Goal: Task Accomplishment & Management: Manage account settings

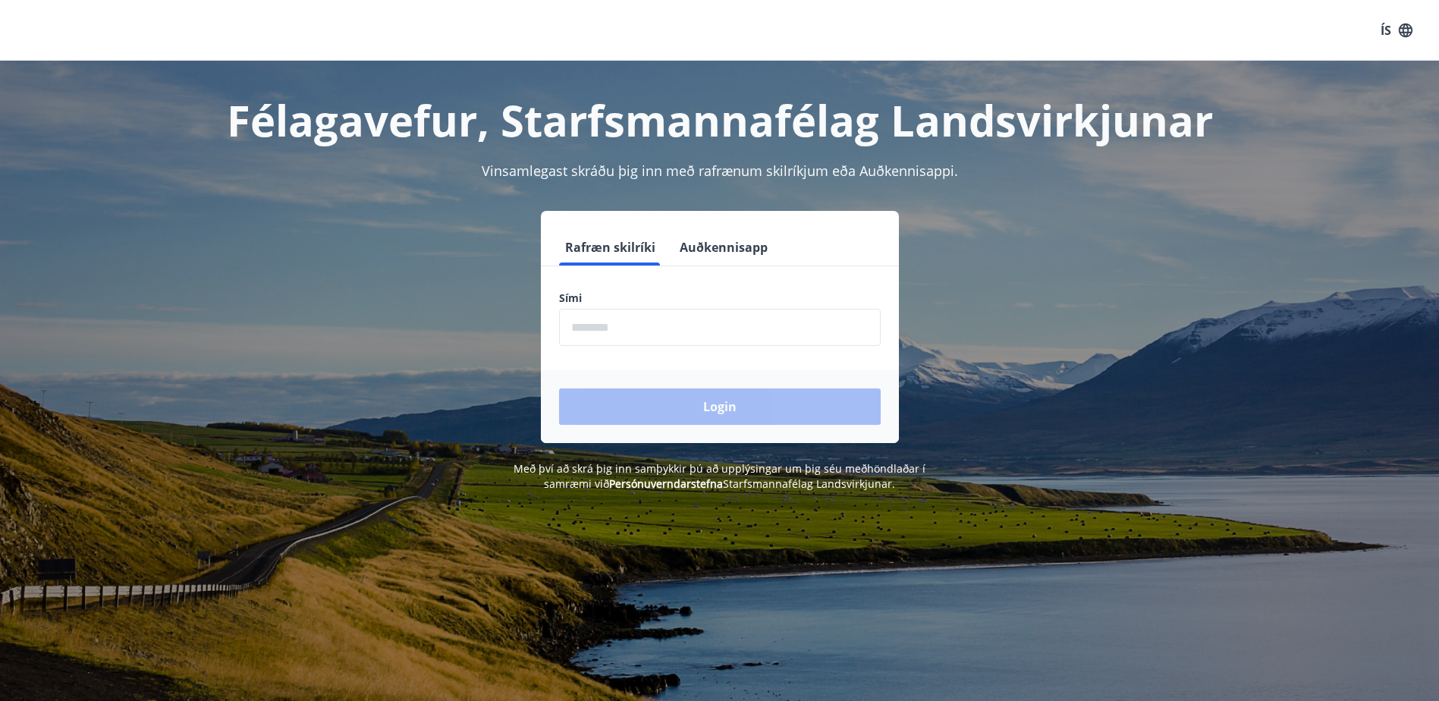
click at [689, 334] on input "phone" at bounding box center [720, 327] width 322 height 37
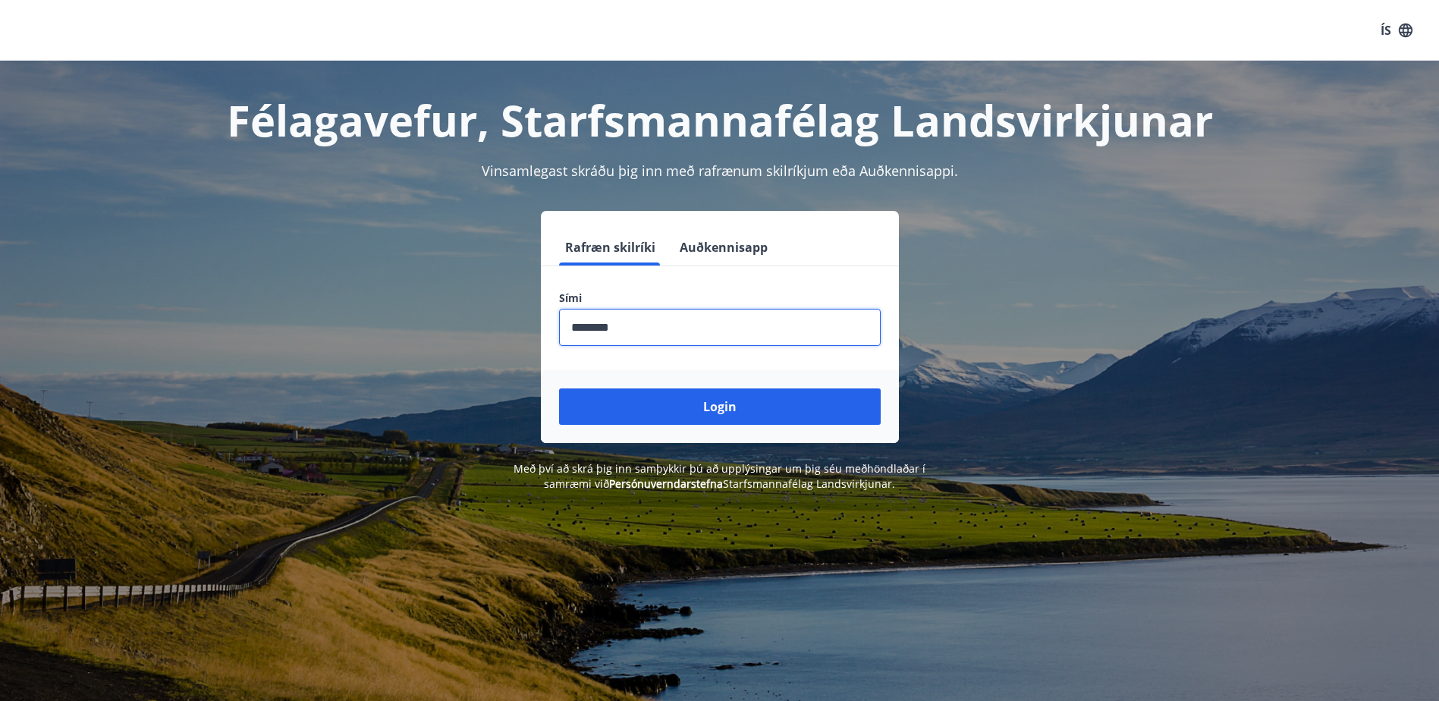
type input "********"
click at [559, 388] on button "Login" at bounding box center [720, 406] width 322 height 36
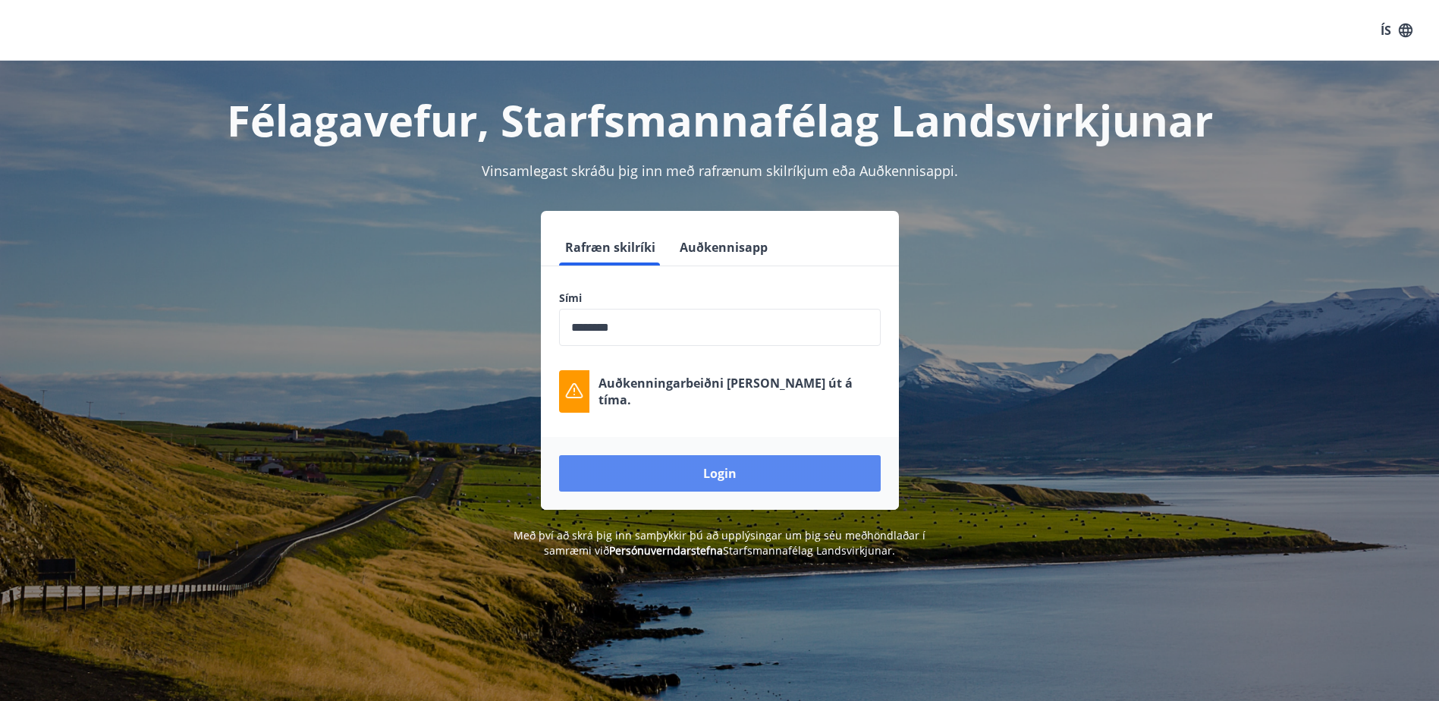
click at [705, 458] on button "Login" at bounding box center [720, 473] width 322 height 36
click at [689, 475] on button "Login" at bounding box center [720, 473] width 322 height 36
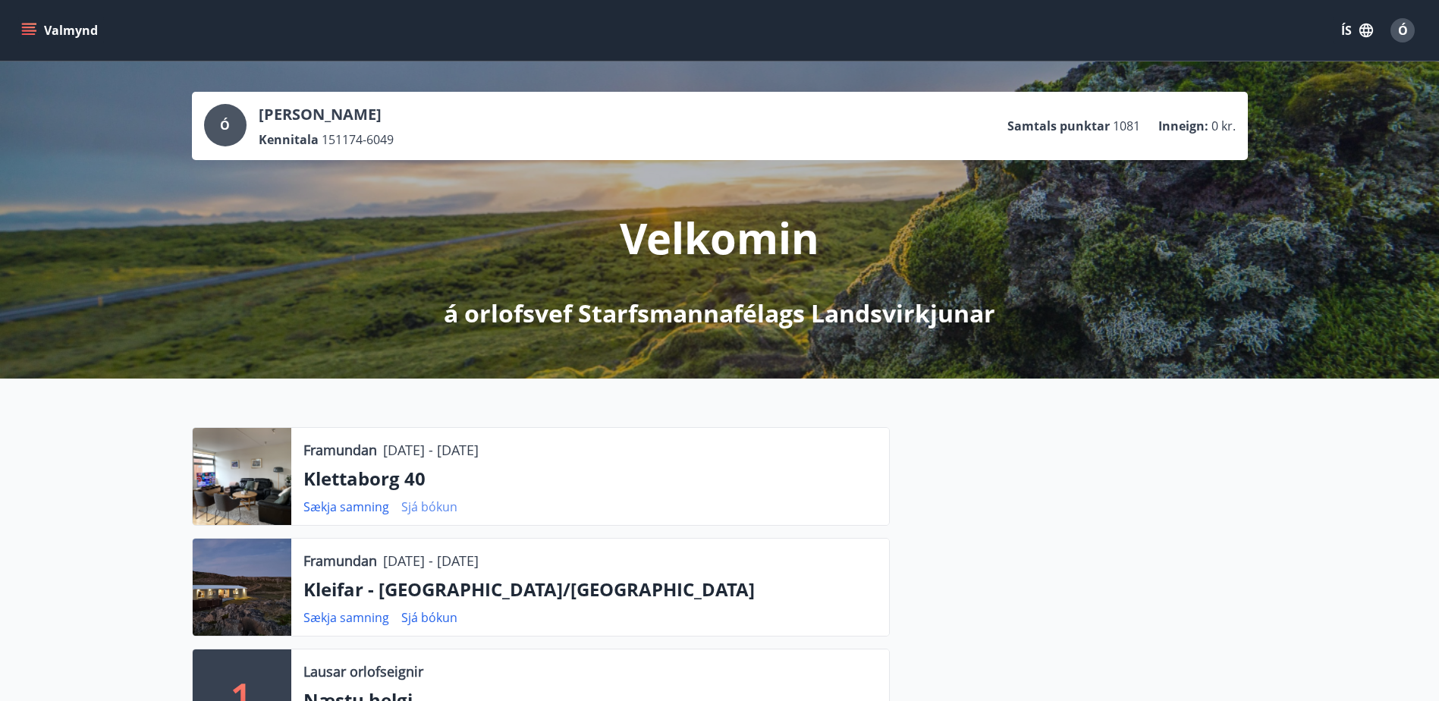
click at [429, 505] on link "Sjá bókun" at bounding box center [429, 506] width 56 height 17
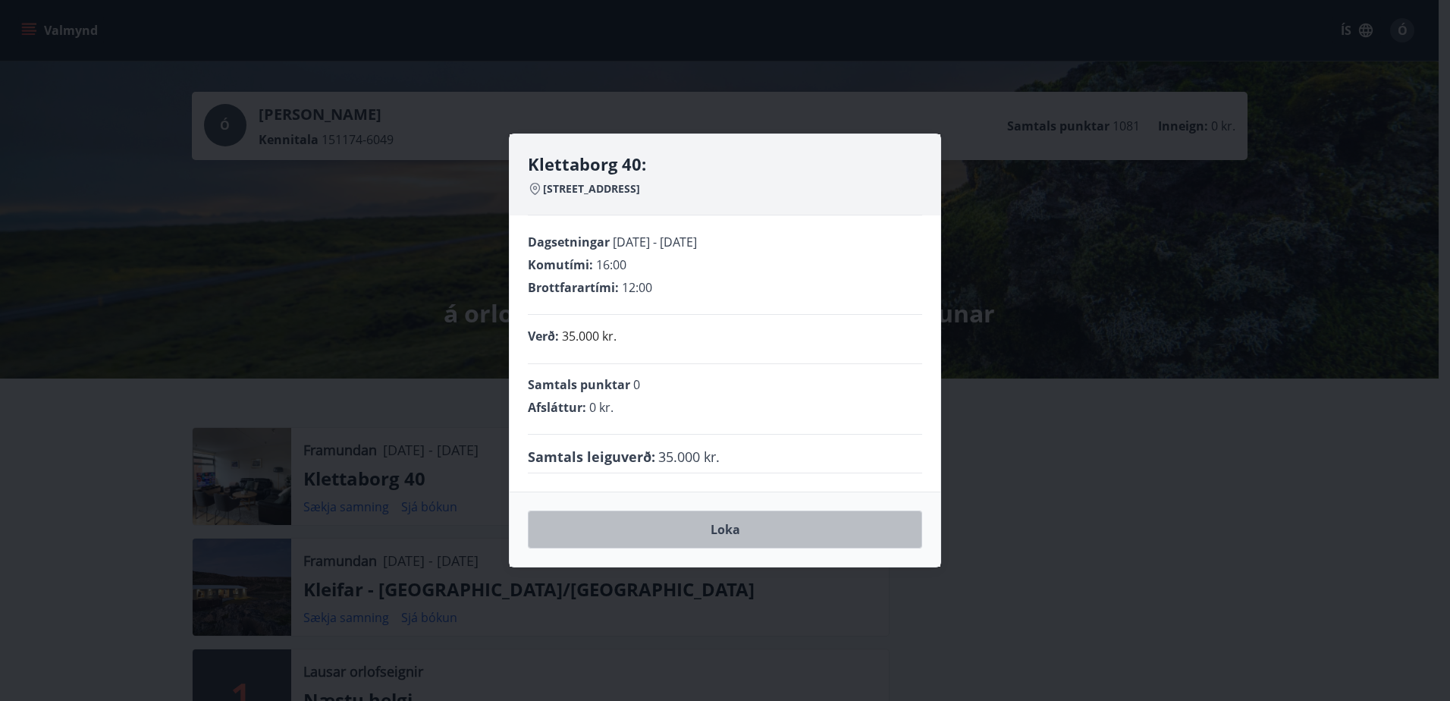
click at [737, 529] on button "Loka" at bounding box center [725, 529] width 394 height 38
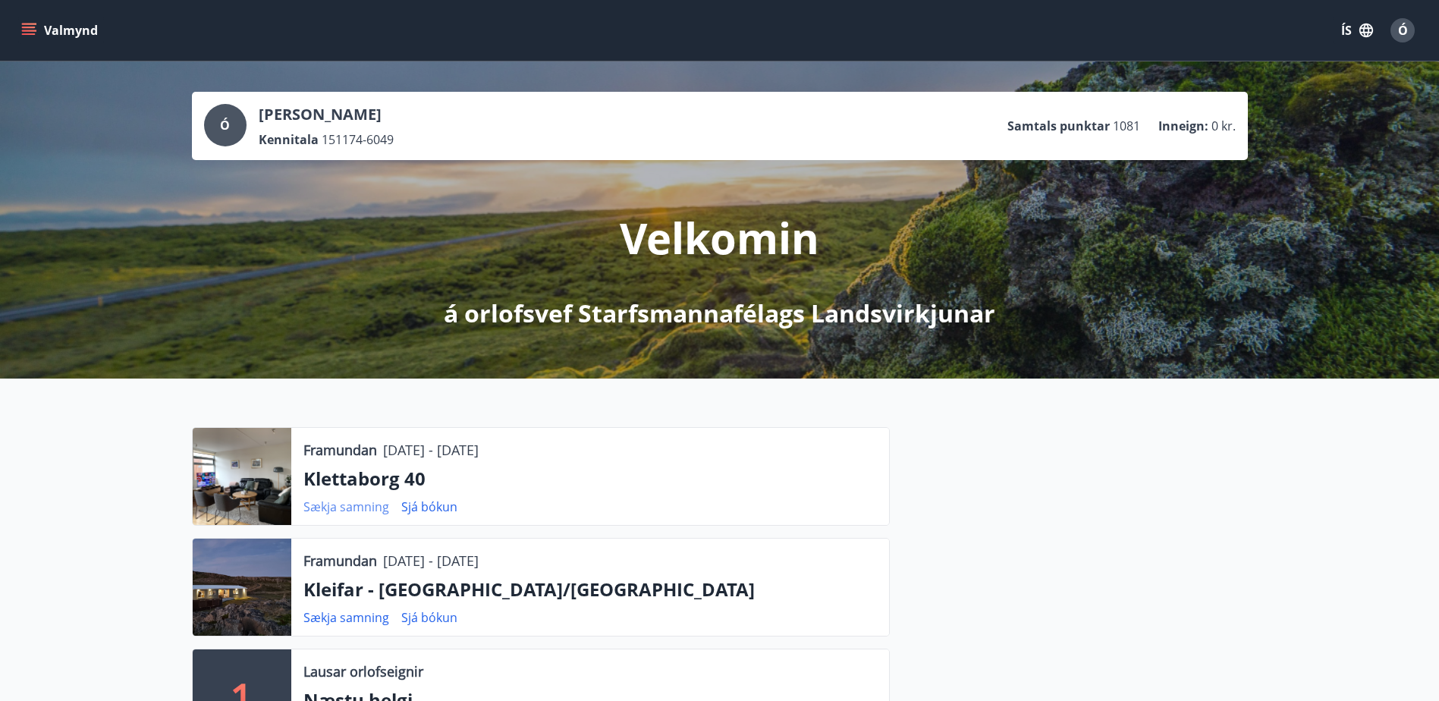
click at [334, 507] on link "Sækja samning" at bounding box center [346, 506] width 86 height 17
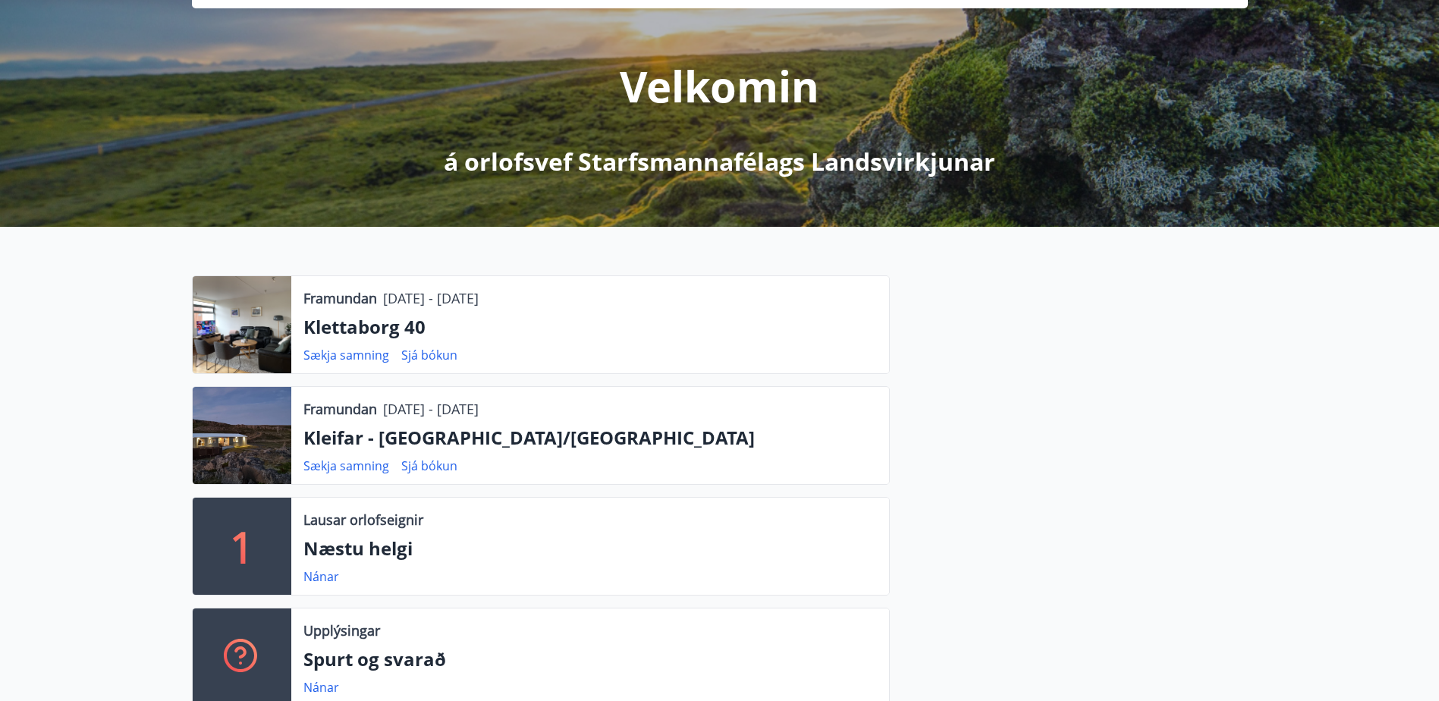
scroll to position [76, 0]
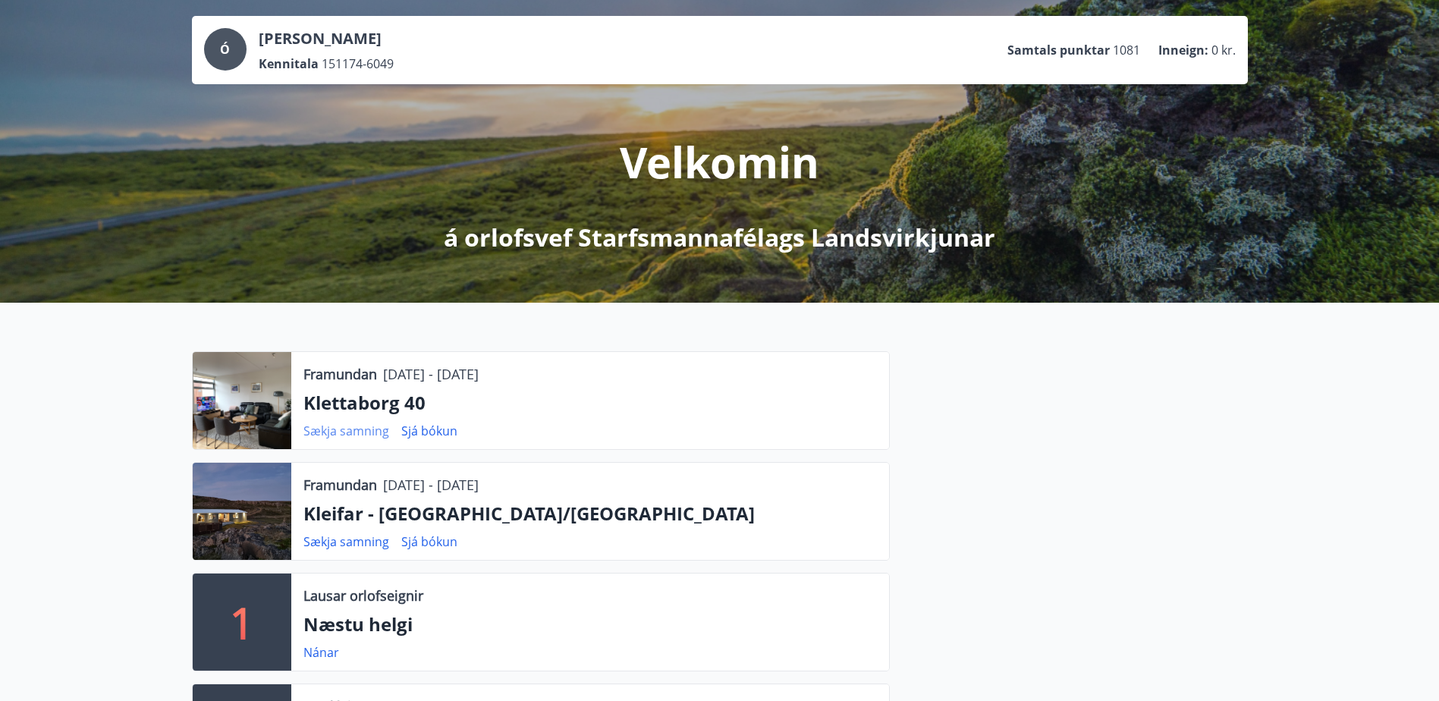
click at [344, 429] on link "Sækja samning" at bounding box center [346, 430] width 86 height 17
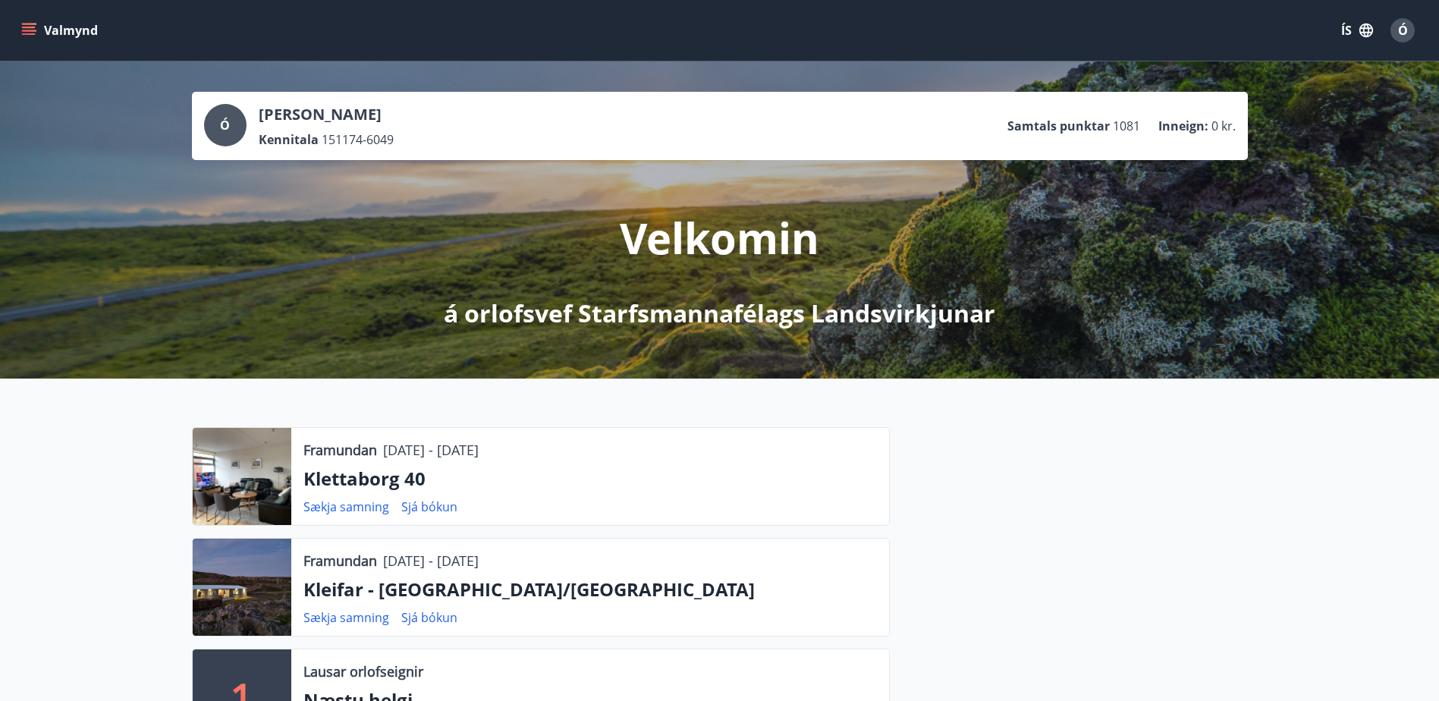
click at [26, 24] on icon "menu" at bounding box center [30, 25] width 17 height 2
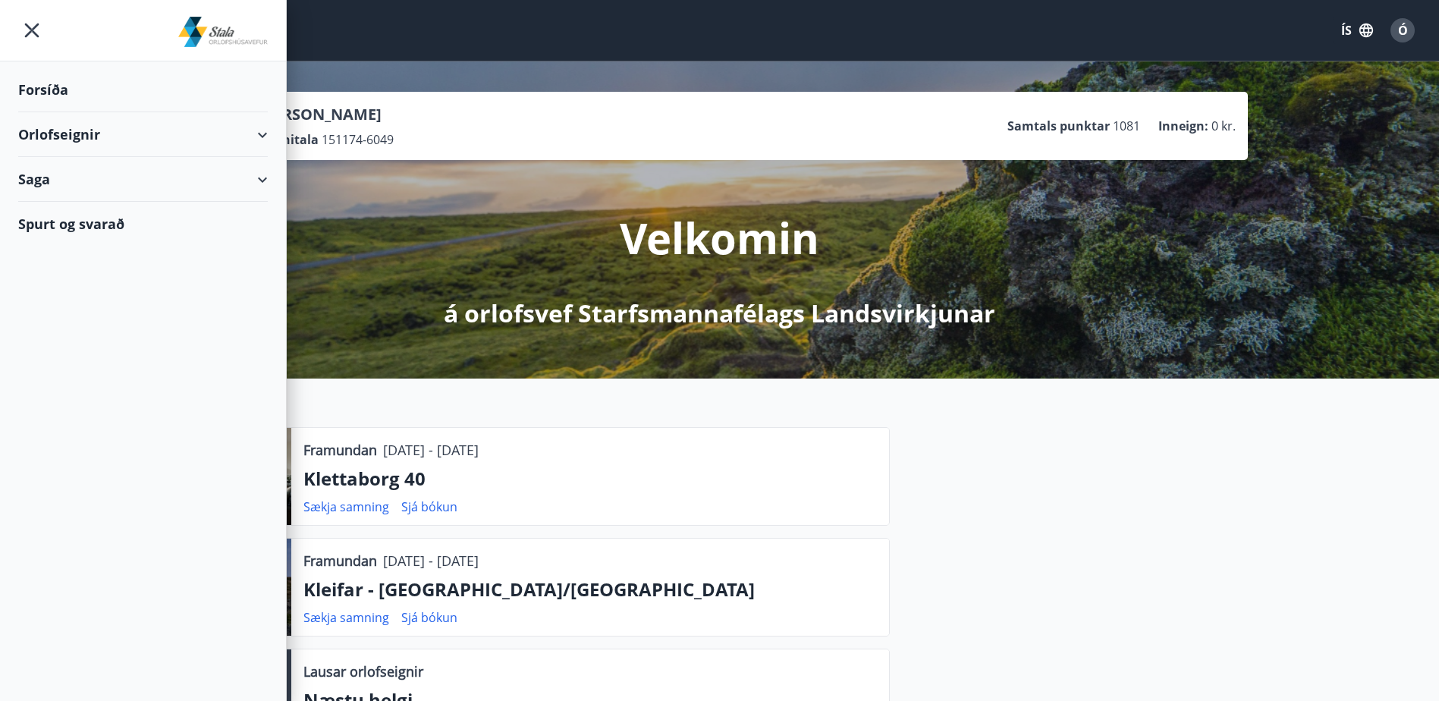
click at [46, 228] on div "Spurt og svarað" at bounding box center [143, 224] width 250 height 44
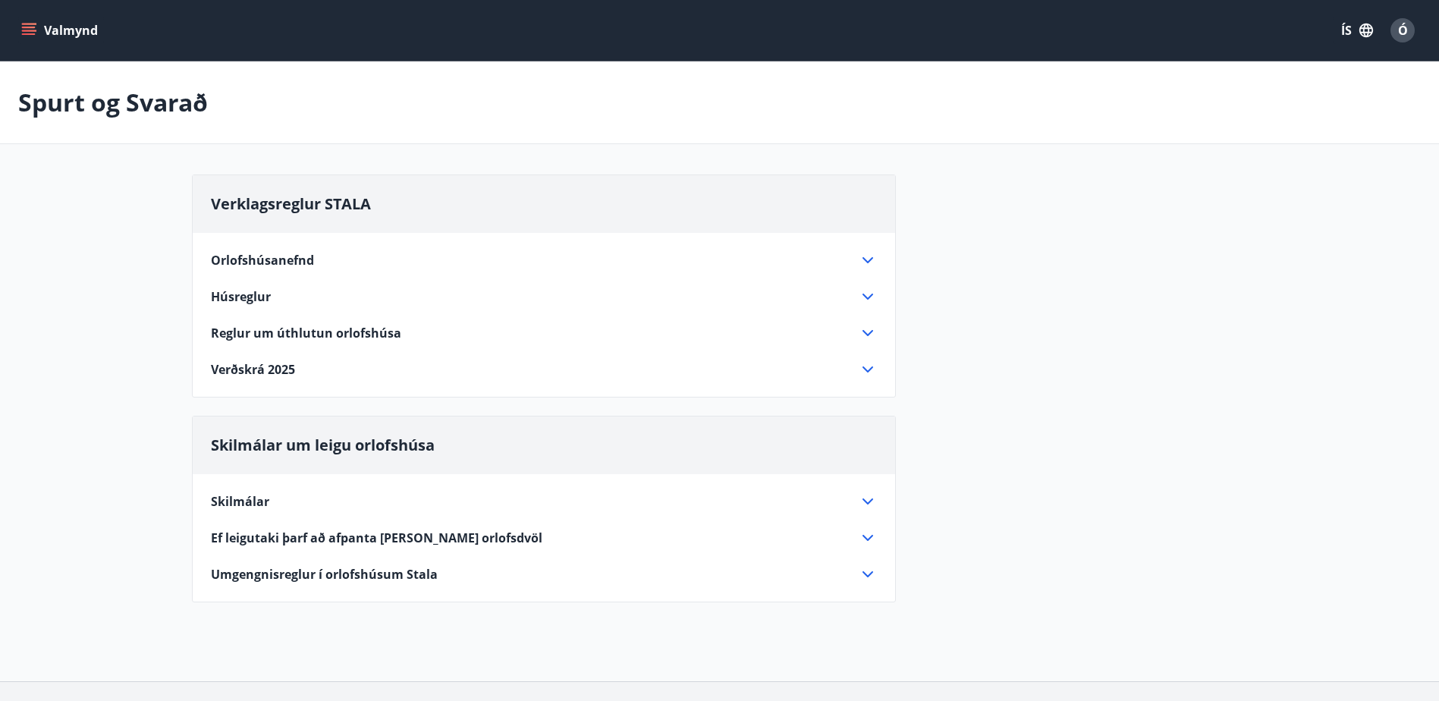
click at [866, 536] on icon at bounding box center [868, 538] width 18 height 18
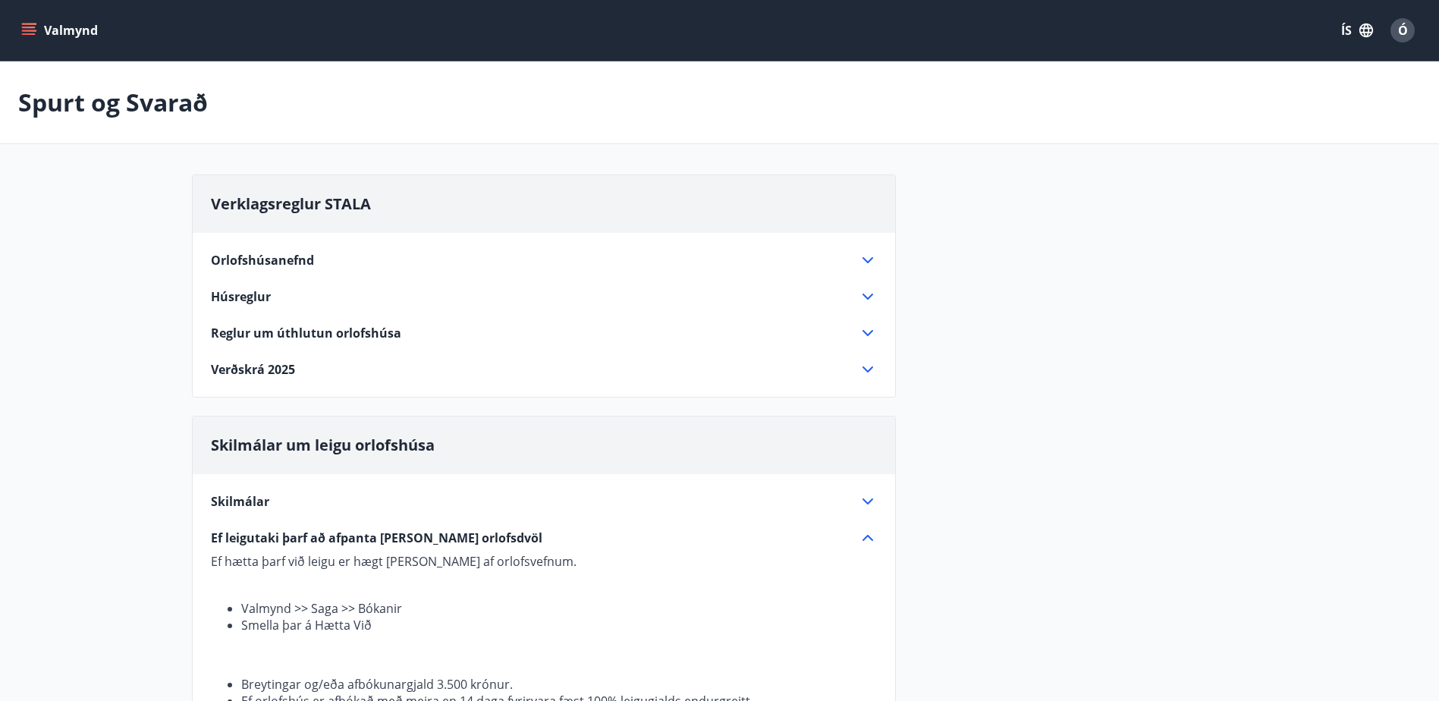
click at [31, 33] on icon "menu" at bounding box center [28, 30] width 15 height 15
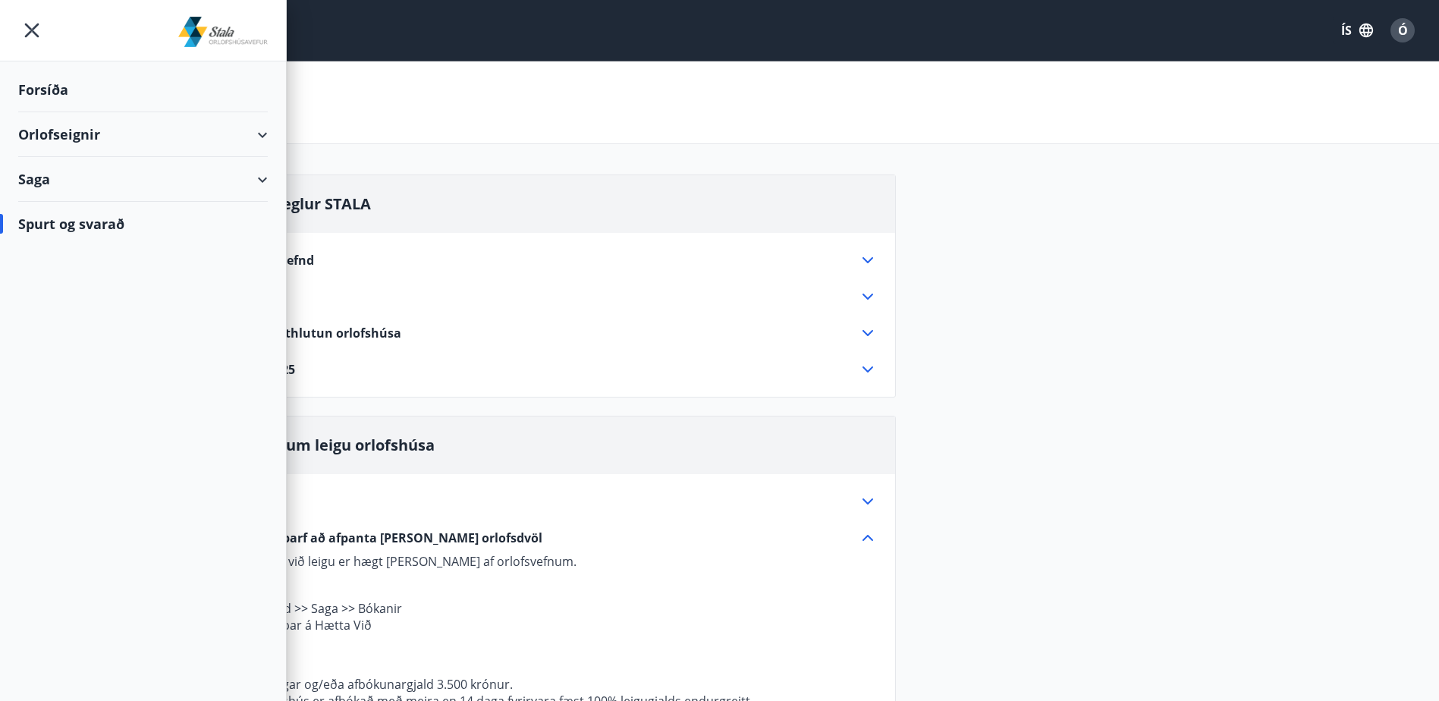
click at [33, 86] on div "Forsíða" at bounding box center [143, 89] width 250 height 45
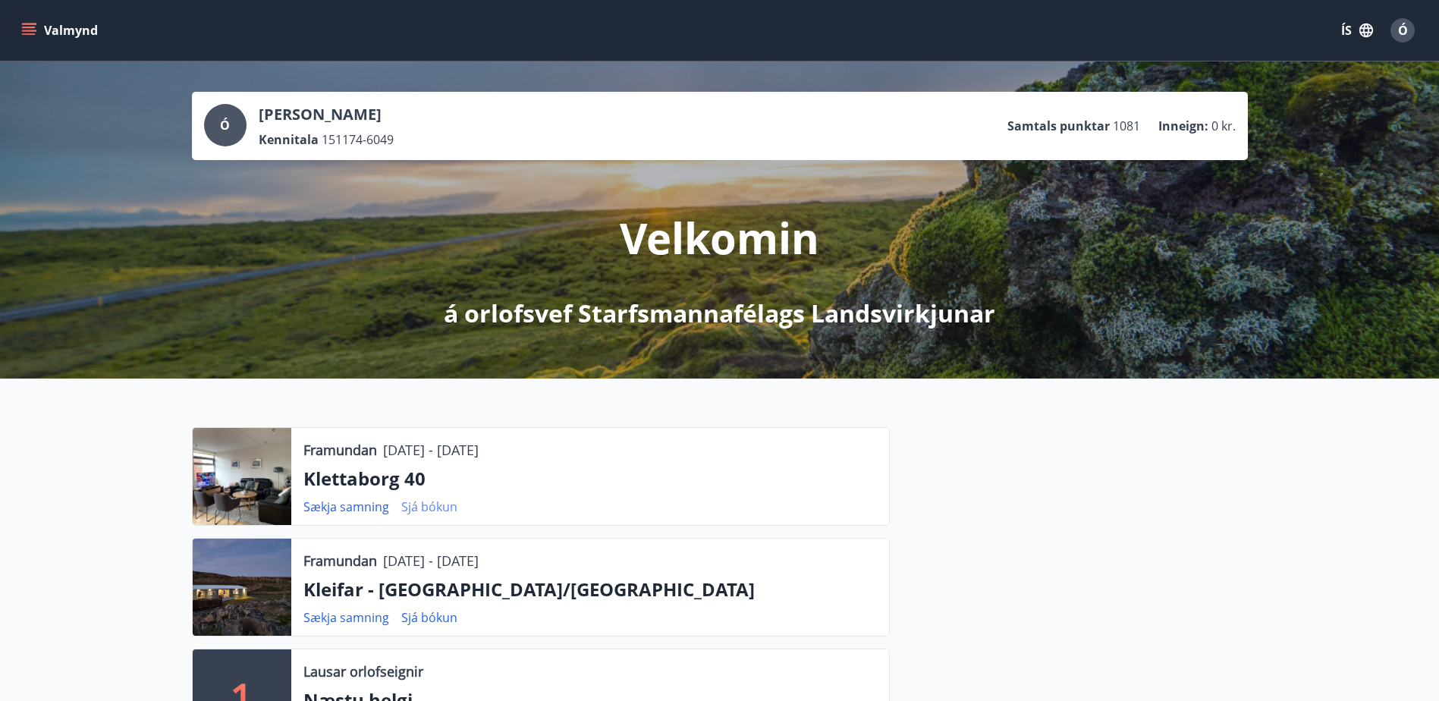
click at [426, 507] on link "Sjá bókun" at bounding box center [429, 506] width 56 height 17
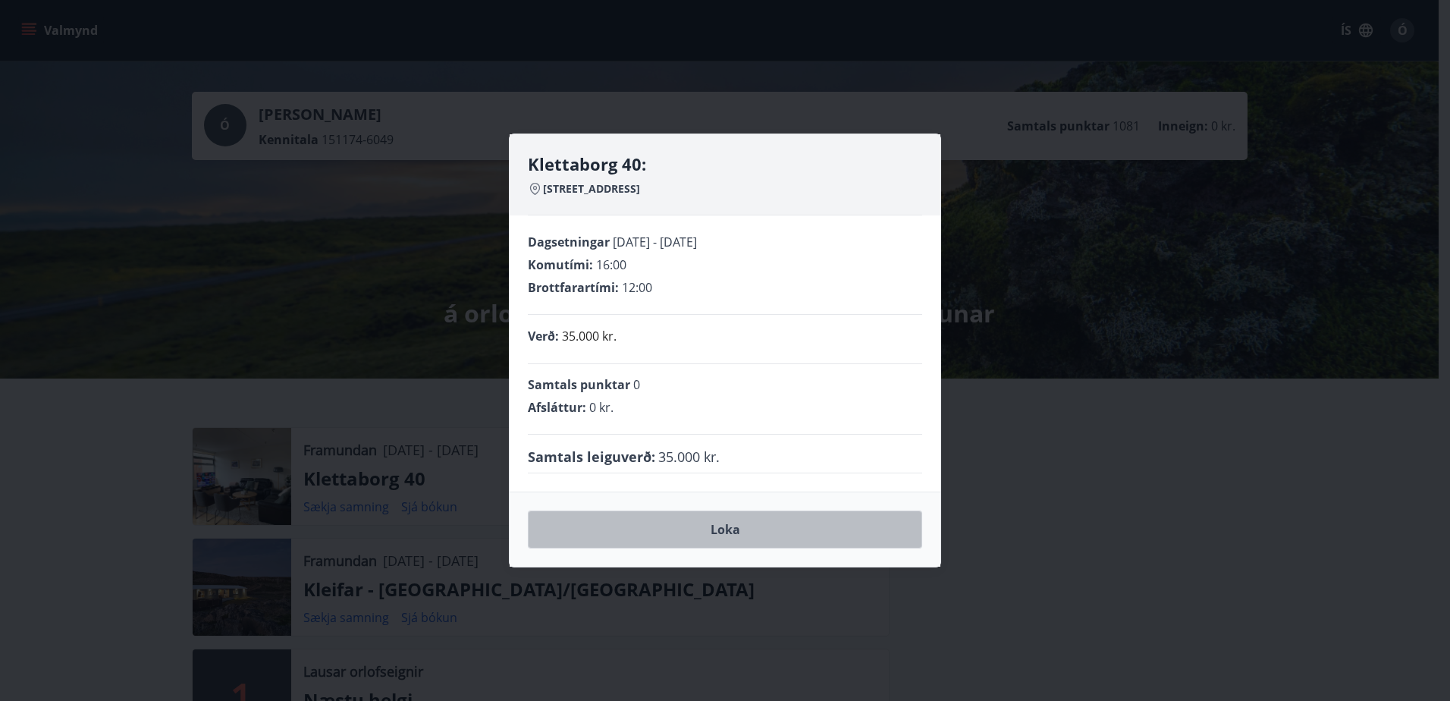
click at [737, 526] on button "Loka" at bounding box center [725, 529] width 394 height 38
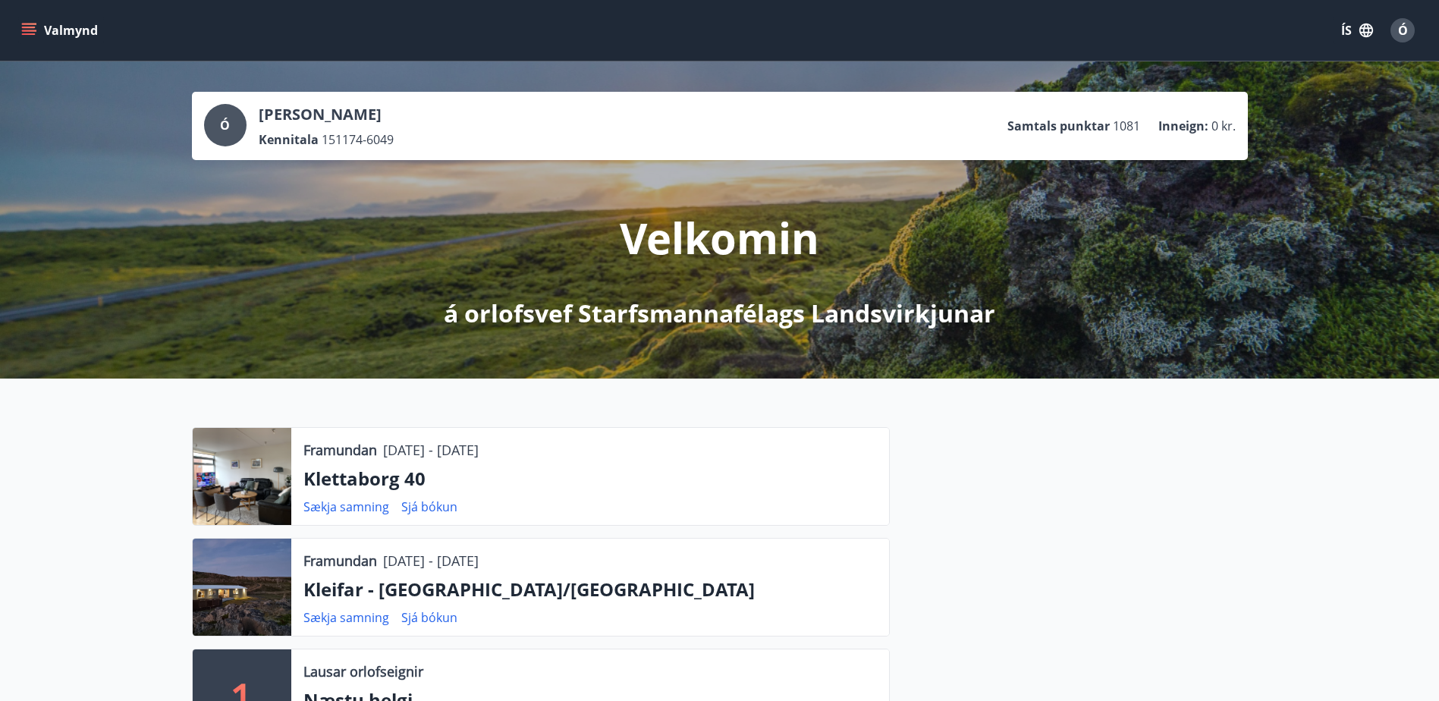
click at [253, 474] on div at bounding box center [242, 476] width 99 height 97
click at [1405, 30] on span "Ó" at bounding box center [1403, 30] width 10 height 17
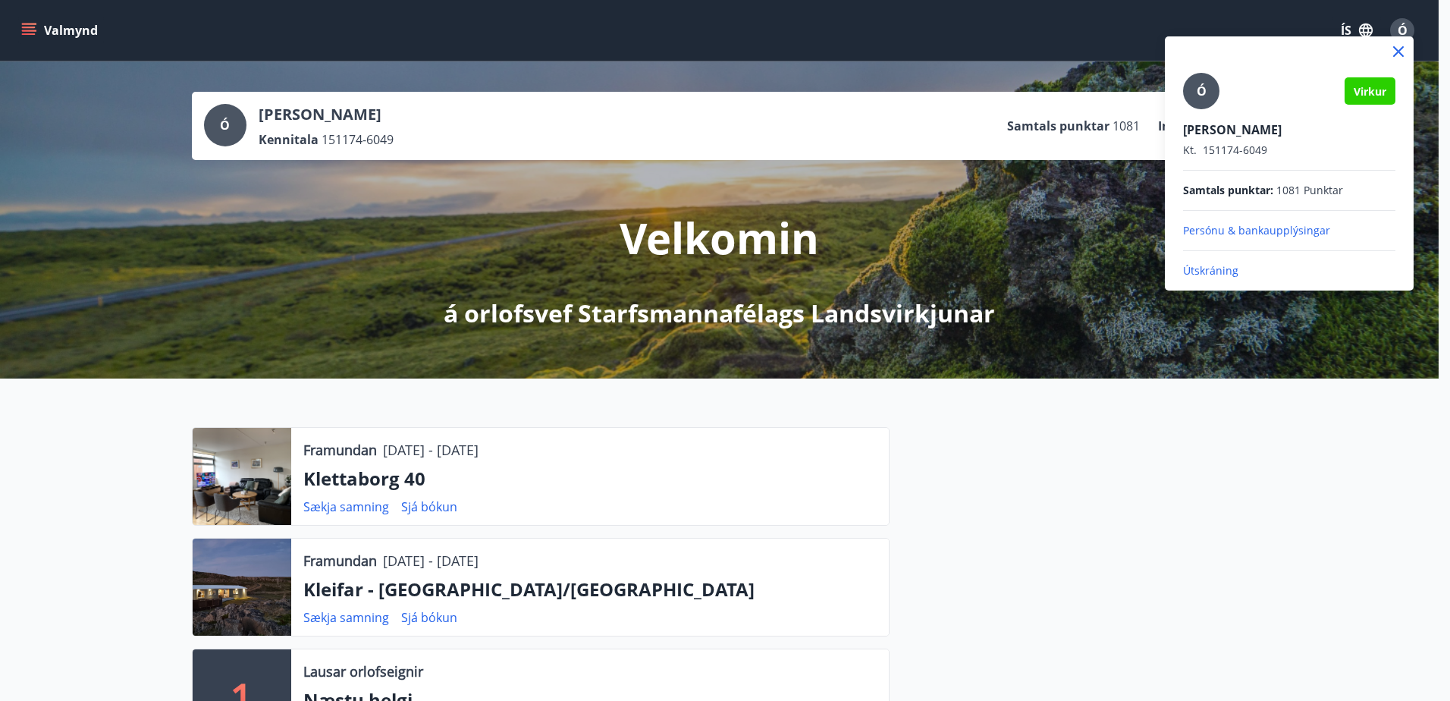
click at [30, 24] on div at bounding box center [725, 350] width 1450 height 701
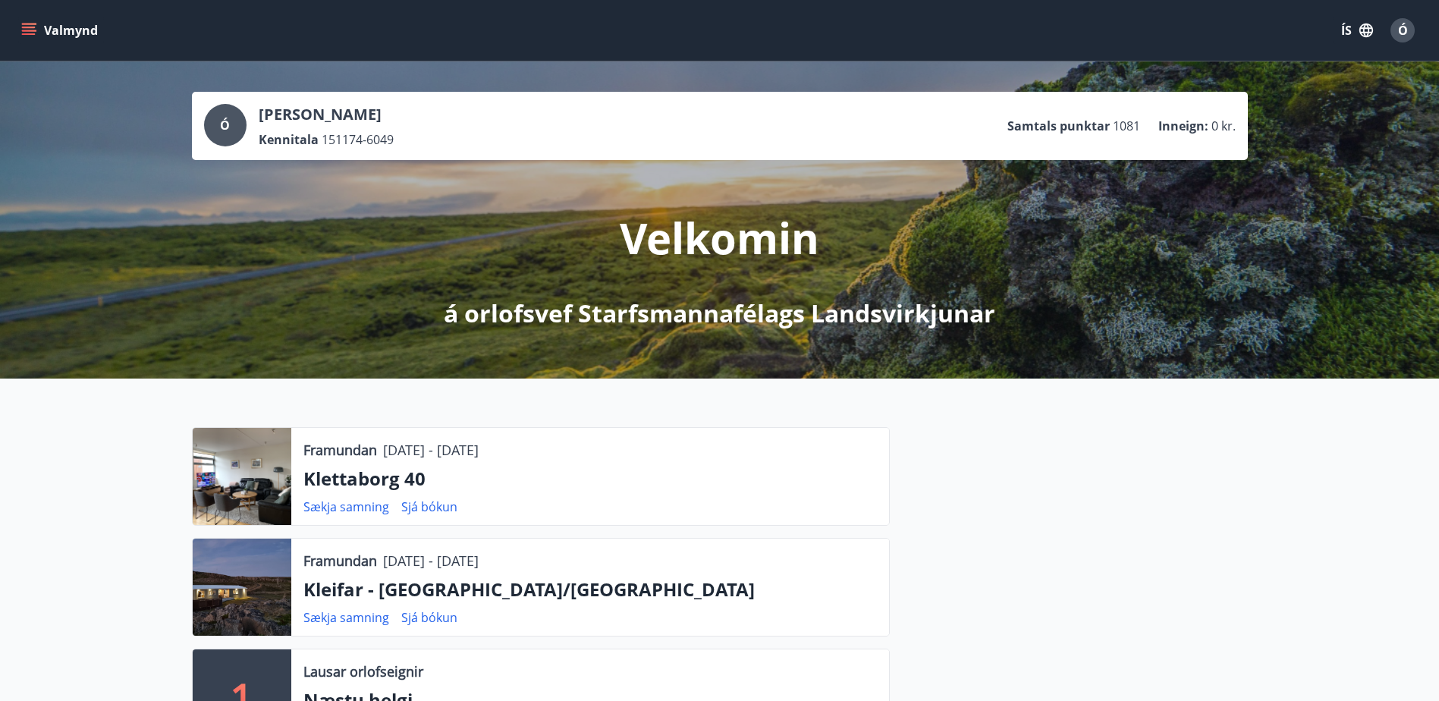
click at [28, 30] on icon "menu" at bounding box center [28, 30] width 15 height 15
click at [1056, 582] on div at bounding box center [1069, 648] width 358 height 443
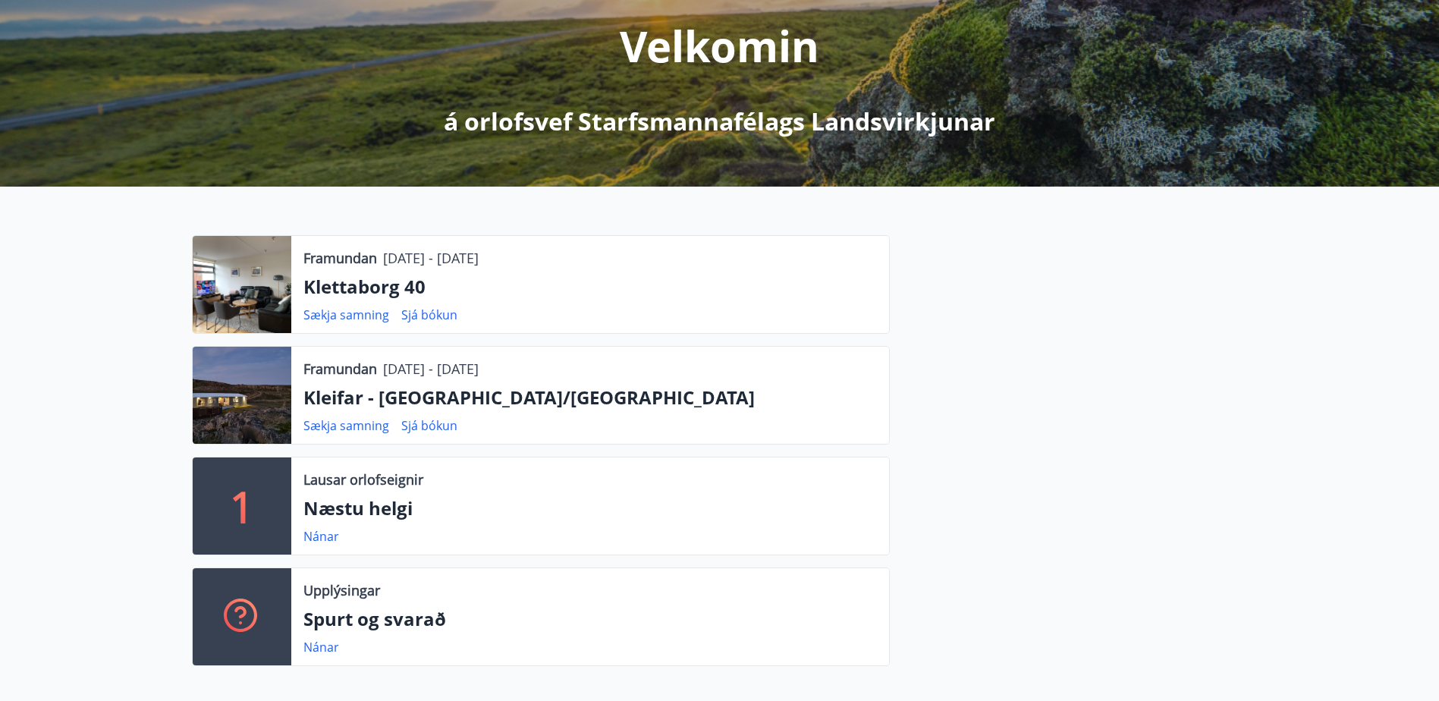
scroll to position [152, 0]
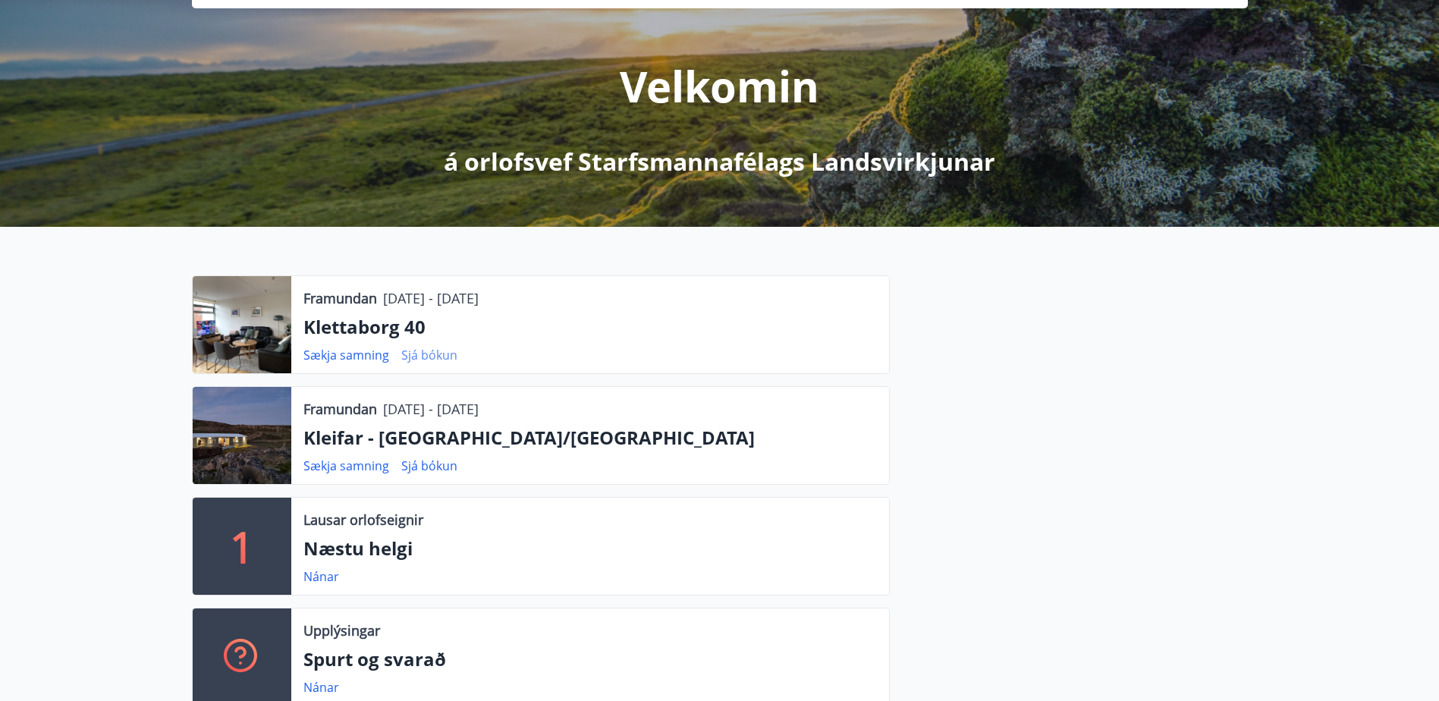
click at [439, 356] on link "Sjá bókun" at bounding box center [429, 355] width 56 height 17
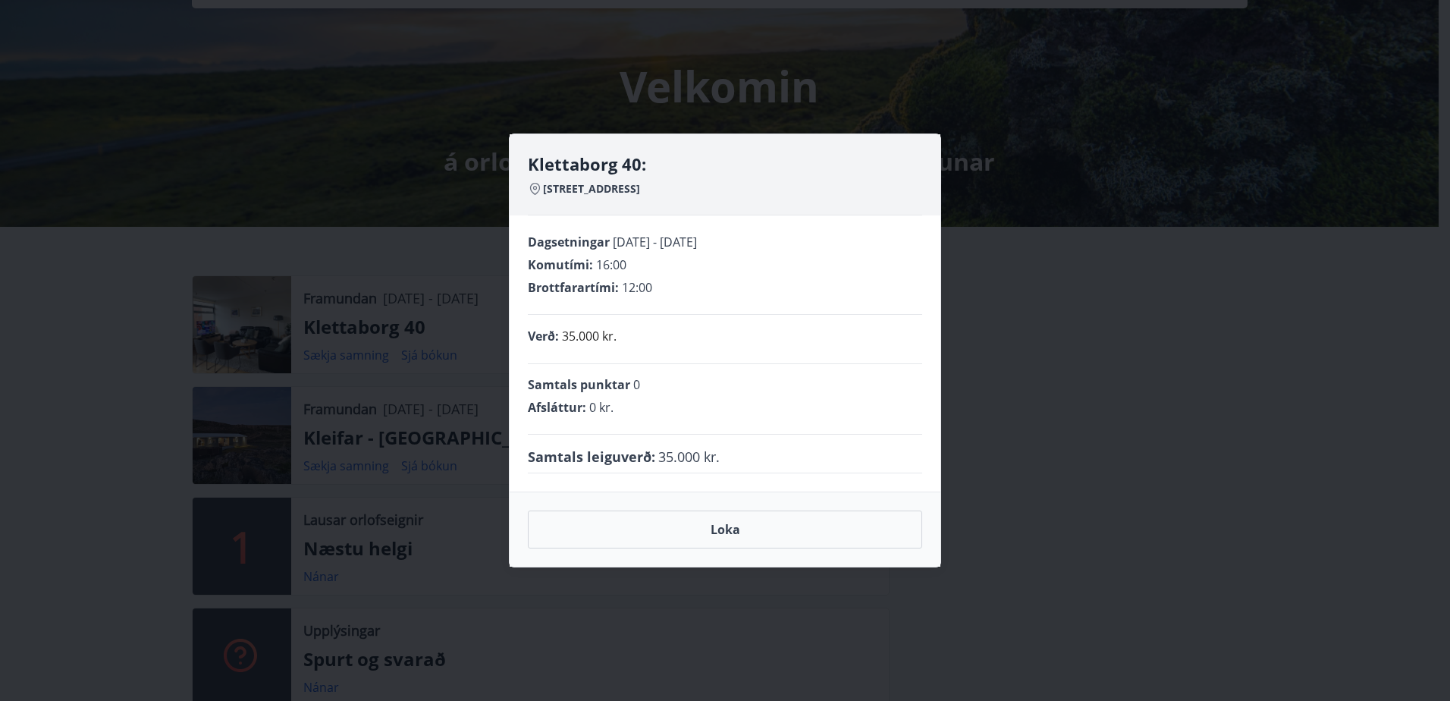
click at [657, 341] on div "Verð : 35.000 kr." at bounding box center [725, 336] width 394 height 18
click at [736, 518] on button "Loka" at bounding box center [725, 529] width 394 height 38
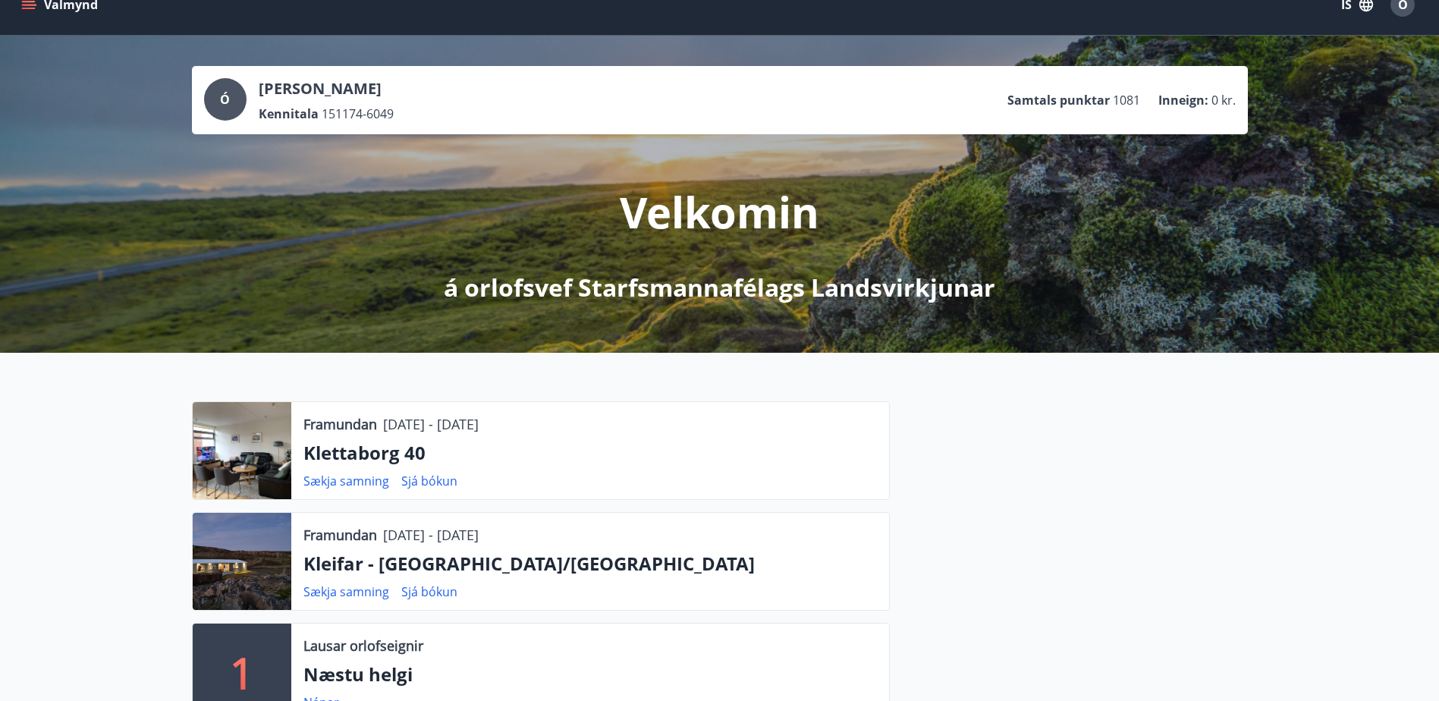
scroll to position [0, 0]
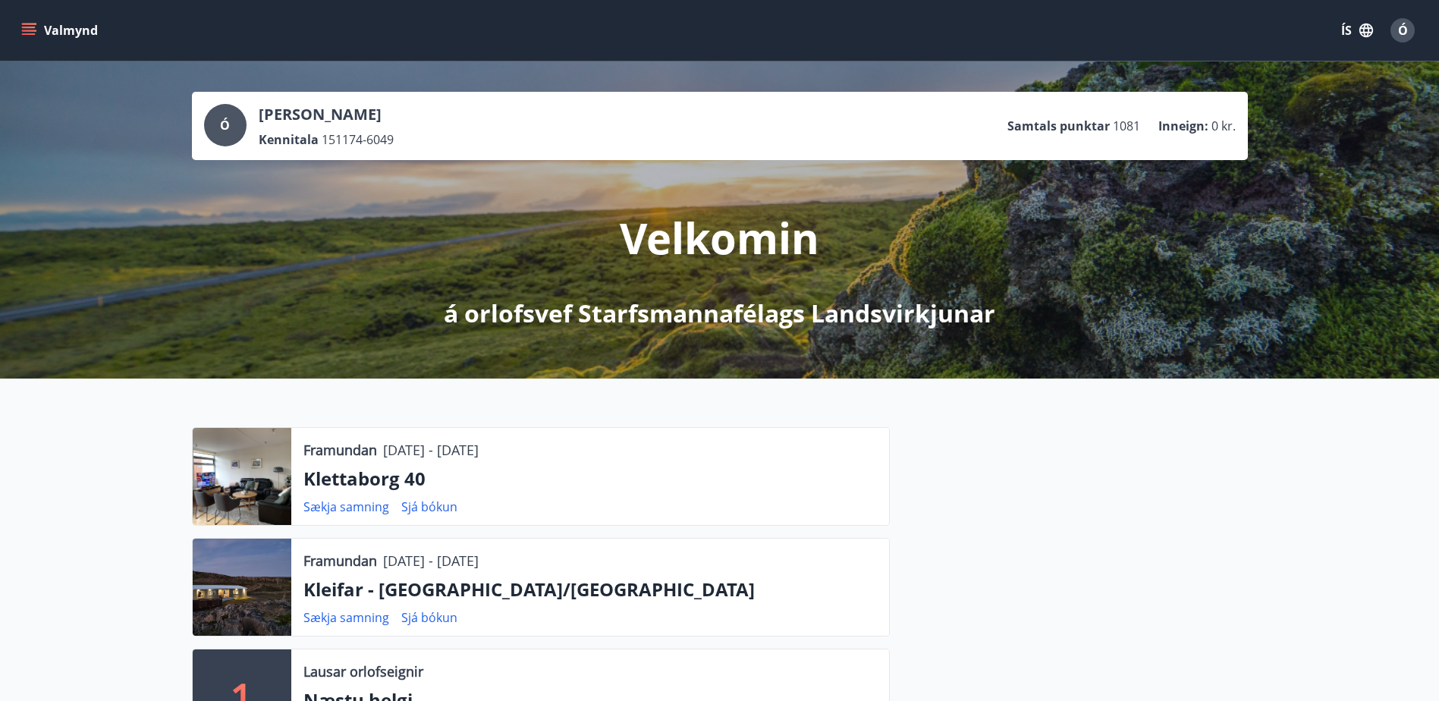
click at [33, 21] on button "Valmynd" at bounding box center [61, 30] width 86 height 27
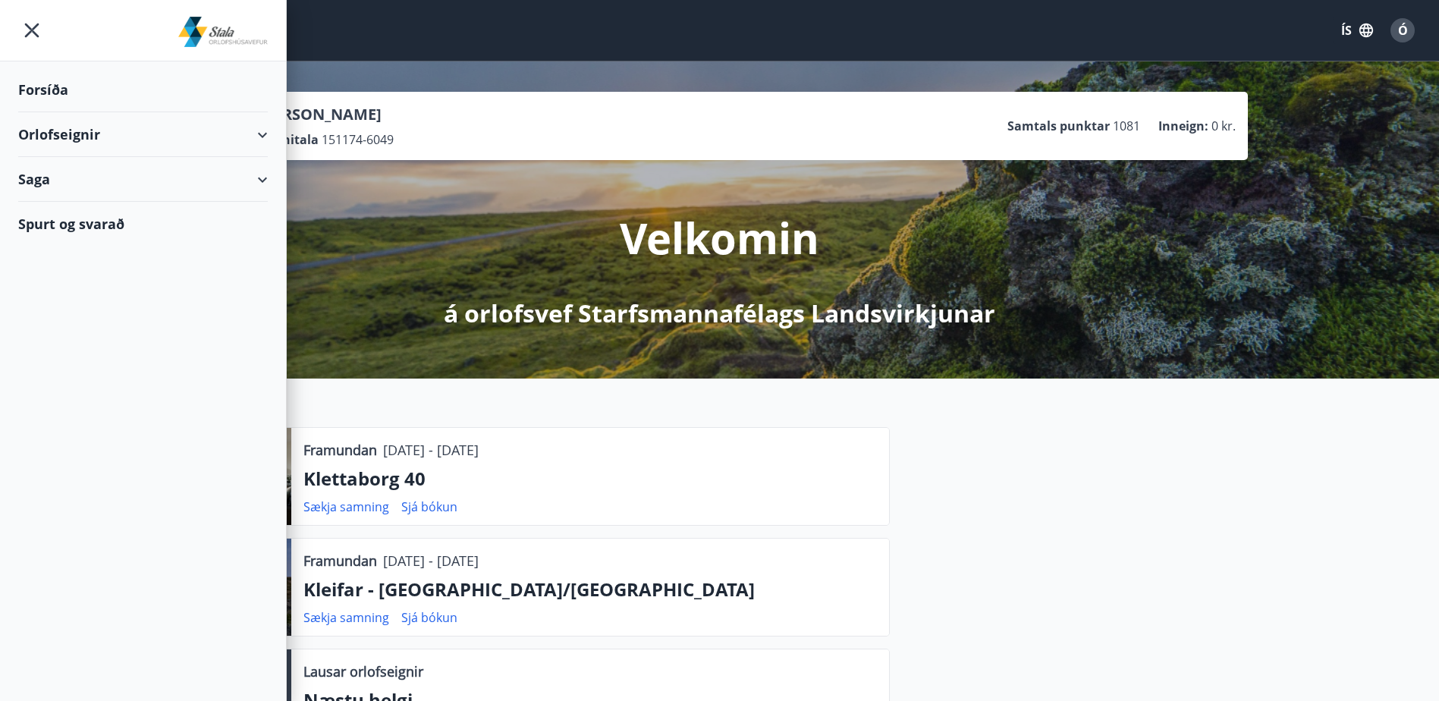
click at [114, 226] on div "Spurt og svarað" at bounding box center [143, 224] width 250 height 44
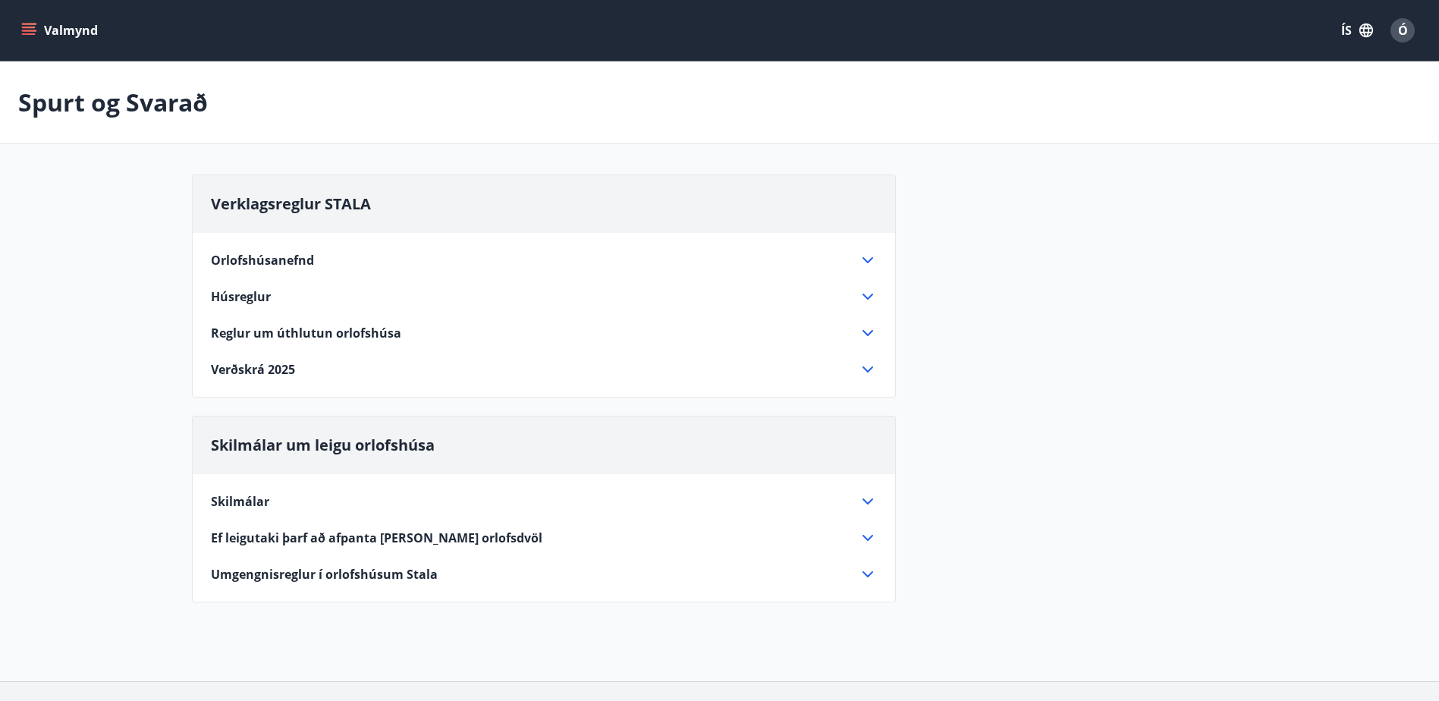
click at [456, 535] on span "Ef leigutaki þarf að afpanta eða breyta orlofsdvöl" at bounding box center [376, 537] width 331 height 17
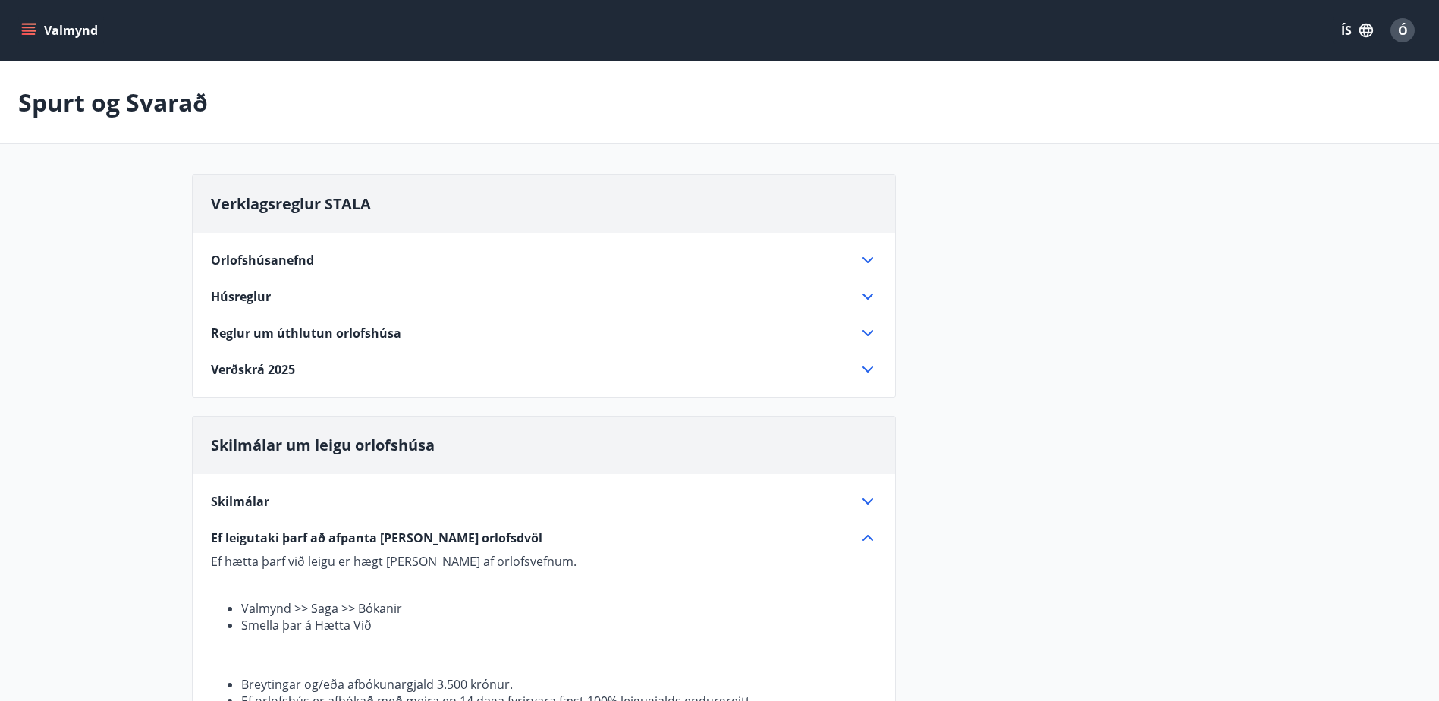
click at [24, 24] on icon "menu" at bounding box center [30, 25] width 17 height 2
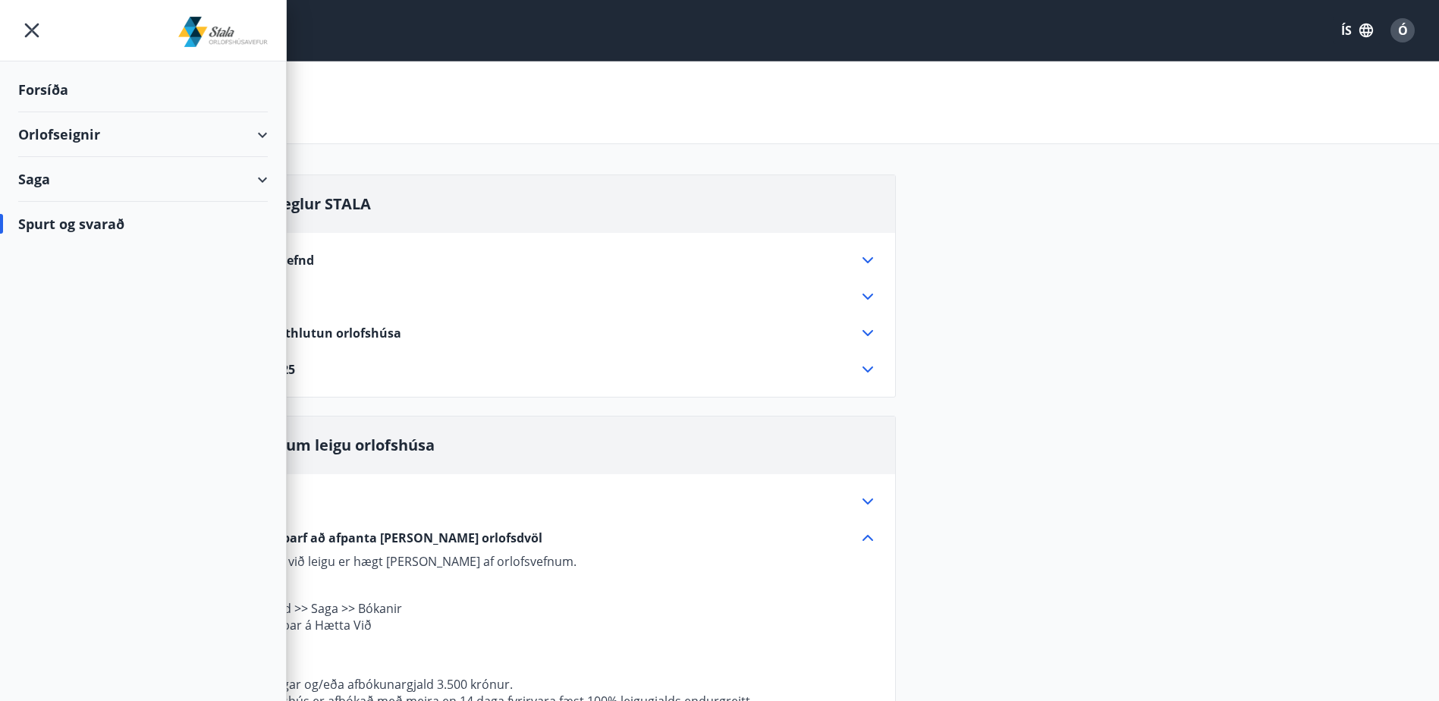
click at [262, 180] on div "Saga" at bounding box center [143, 179] width 250 height 45
click at [74, 219] on div "Bókanir" at bounding box center [142, 218] width 225 height 32
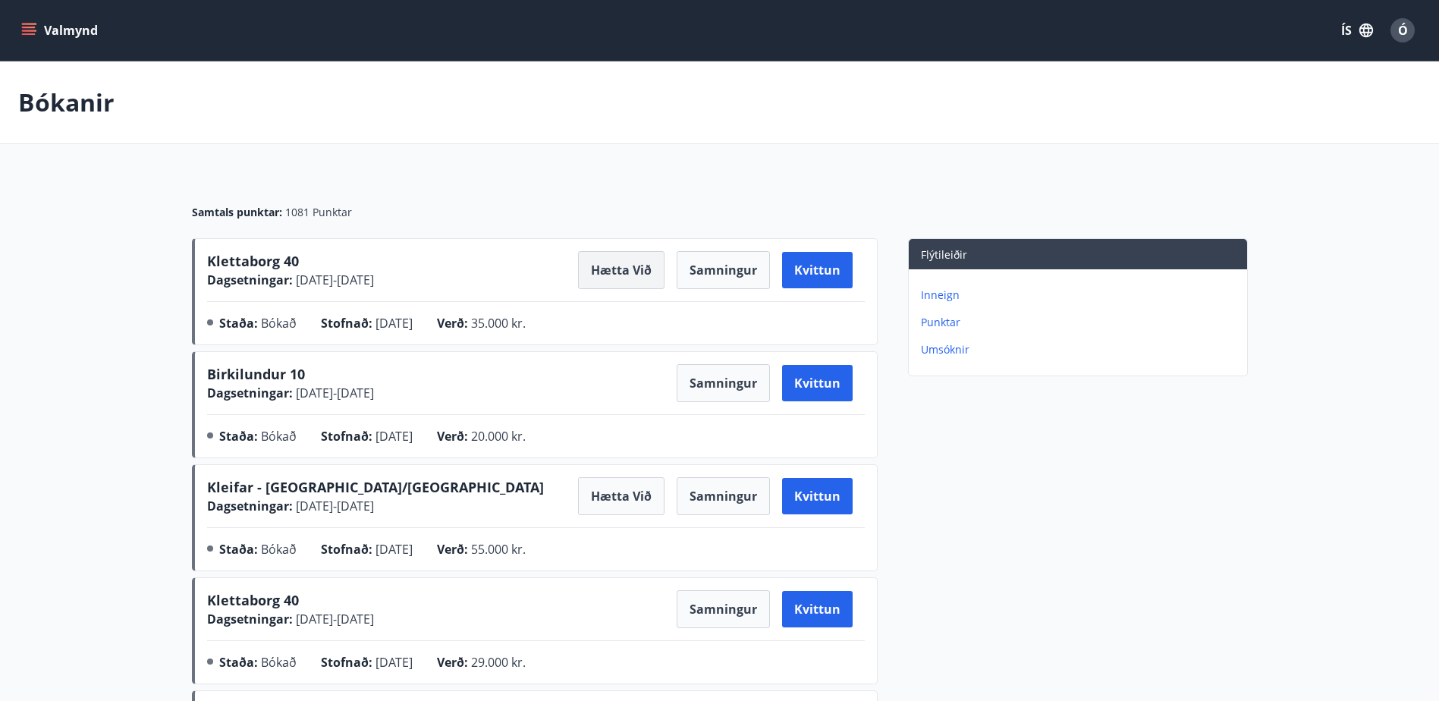
click at [620, 271] on button "Hætta við" at bounding box center [621, 270] width 86 height 38
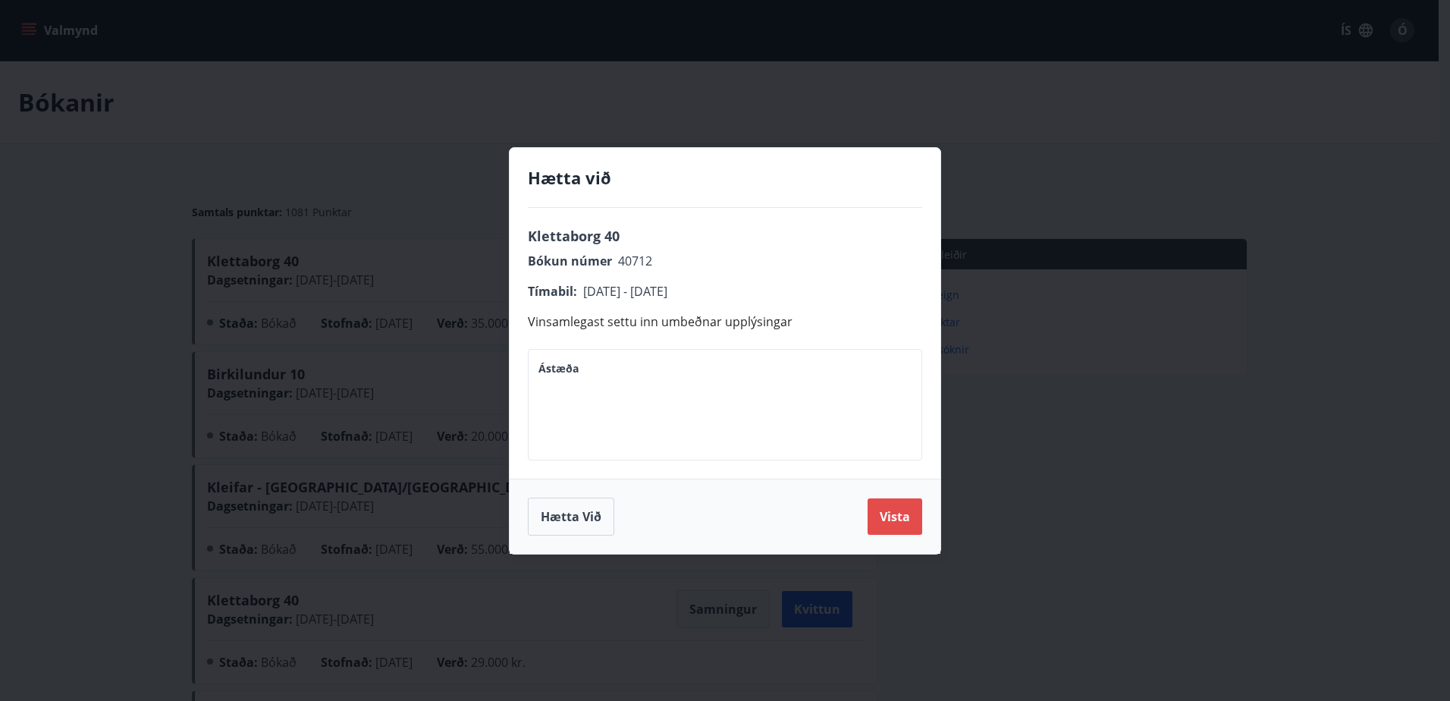
click at [892, 519] on button "Vista" at bounding box center [895, 516] width 55 height 36
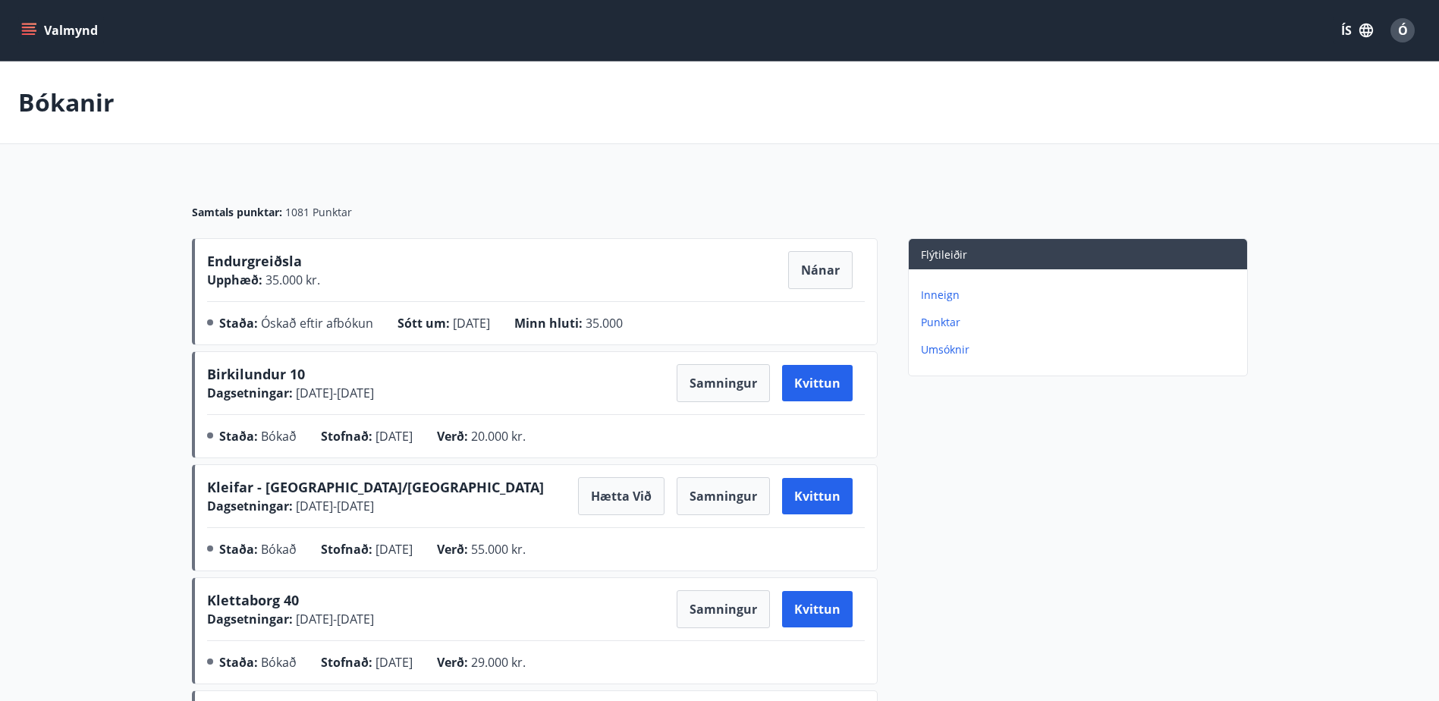
click at [947, 321] on p "Punktar" at bounding box center [1081, 322] width 320 height 15
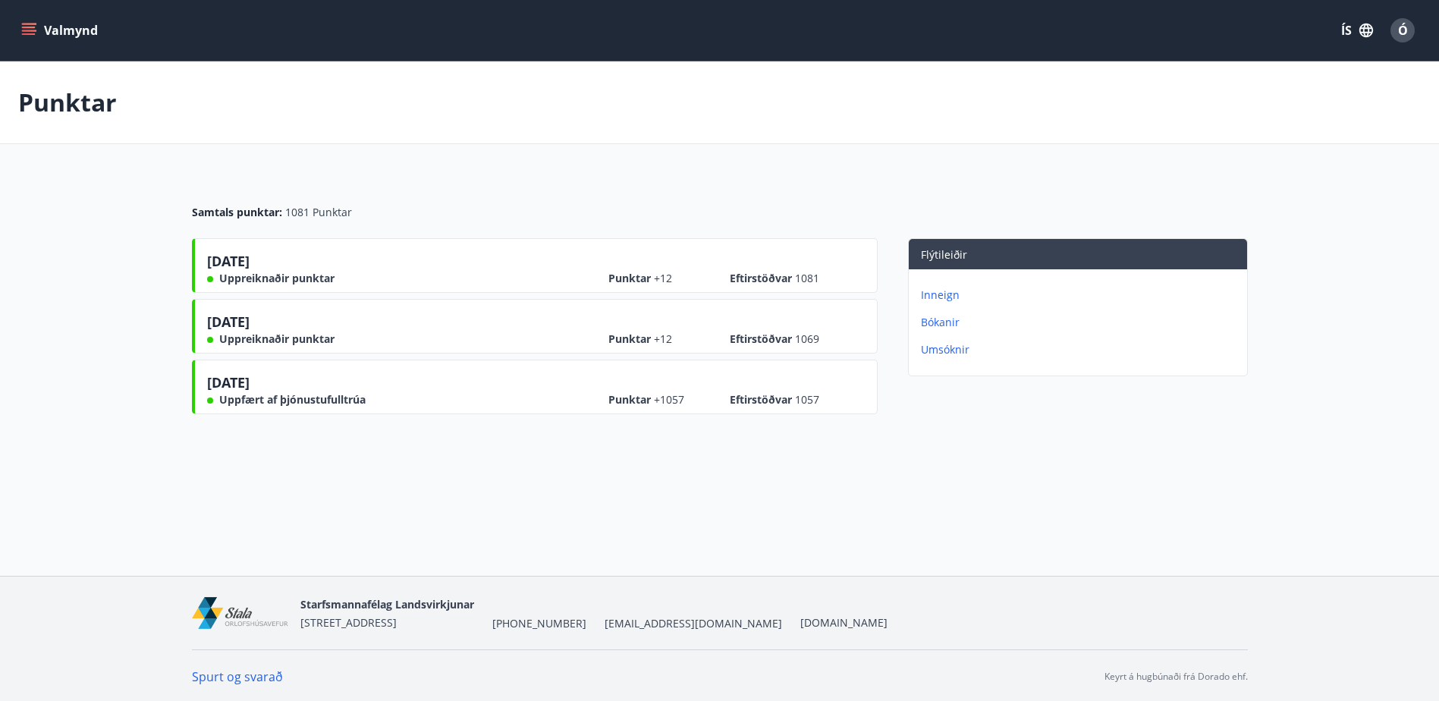
click at [27, 24] on icon "menu" at bounding box center [30, 25] width 17 height 2
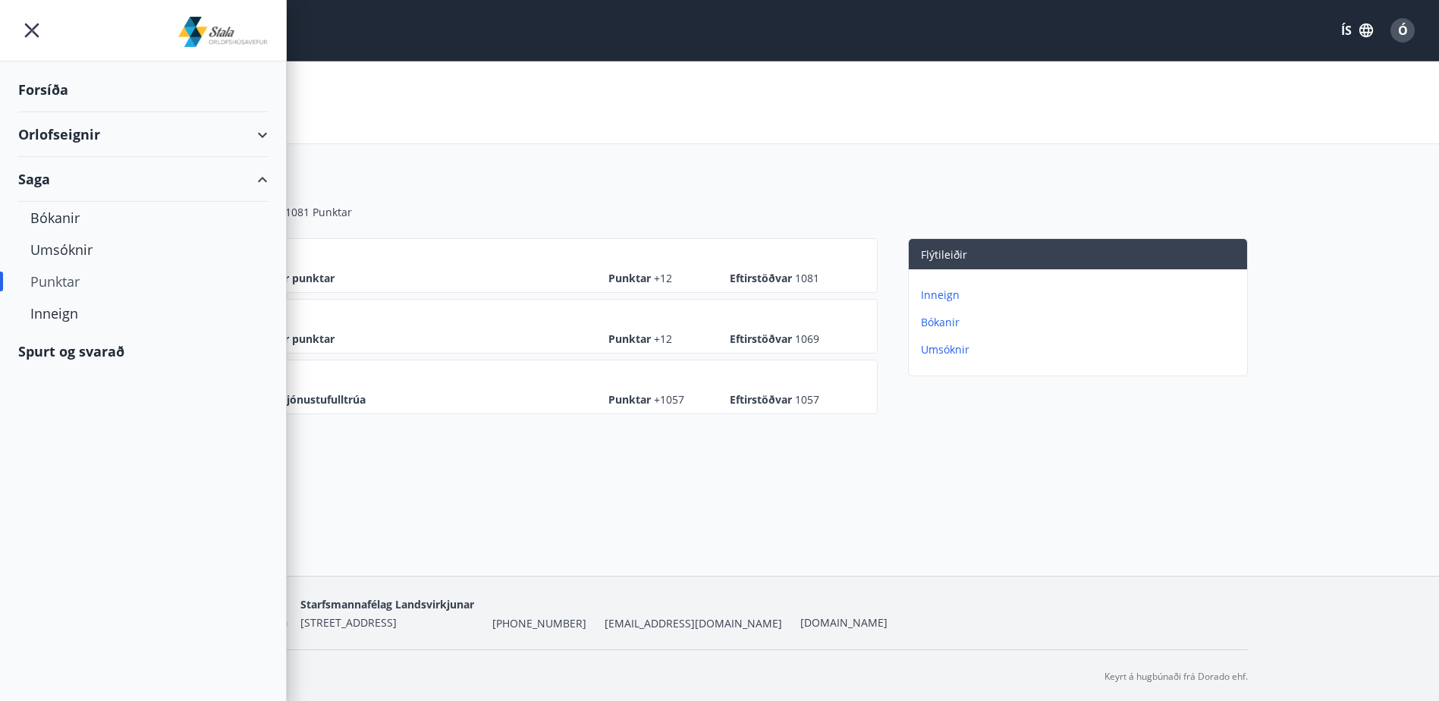
click at [57, 89] on div "Forsíða" at bounding box center [143, 89] width 250 height 45
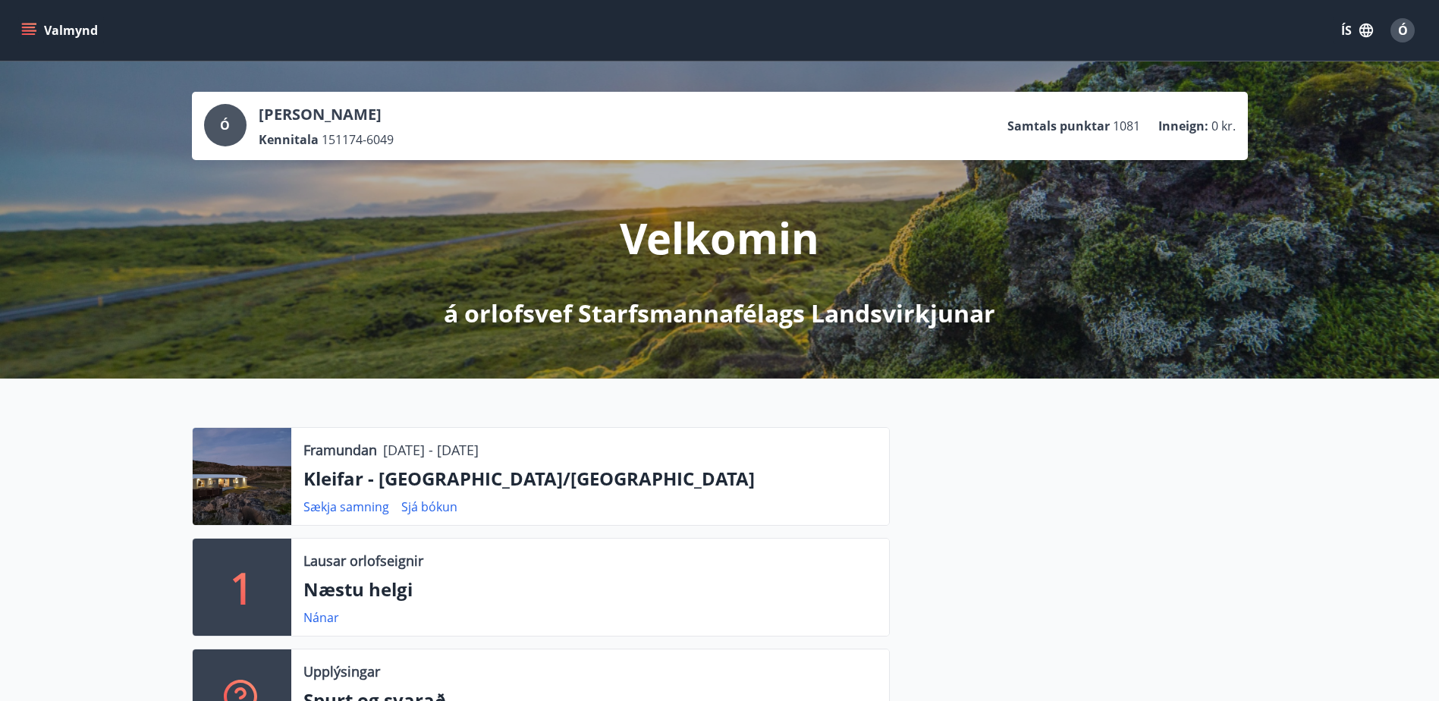
click at [28, 32] on icon "menu" at bounding box center [28, 30] width 15 height 15
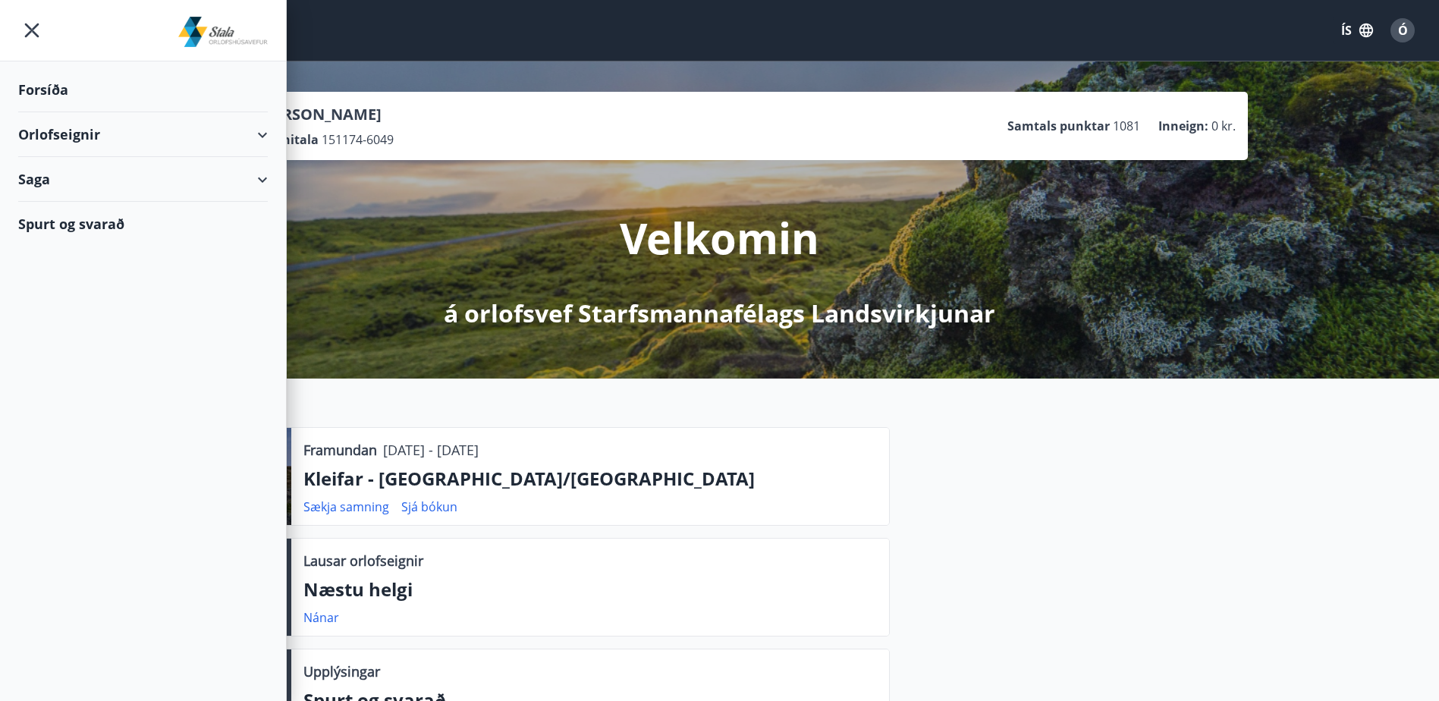
click at [88, 132] on div "Orlofseignir" at bounding box center [143, 134] width 250 height 45
click at [76, 172] on div "Framboð" at bounding box center [142, 173] width 225 height 32
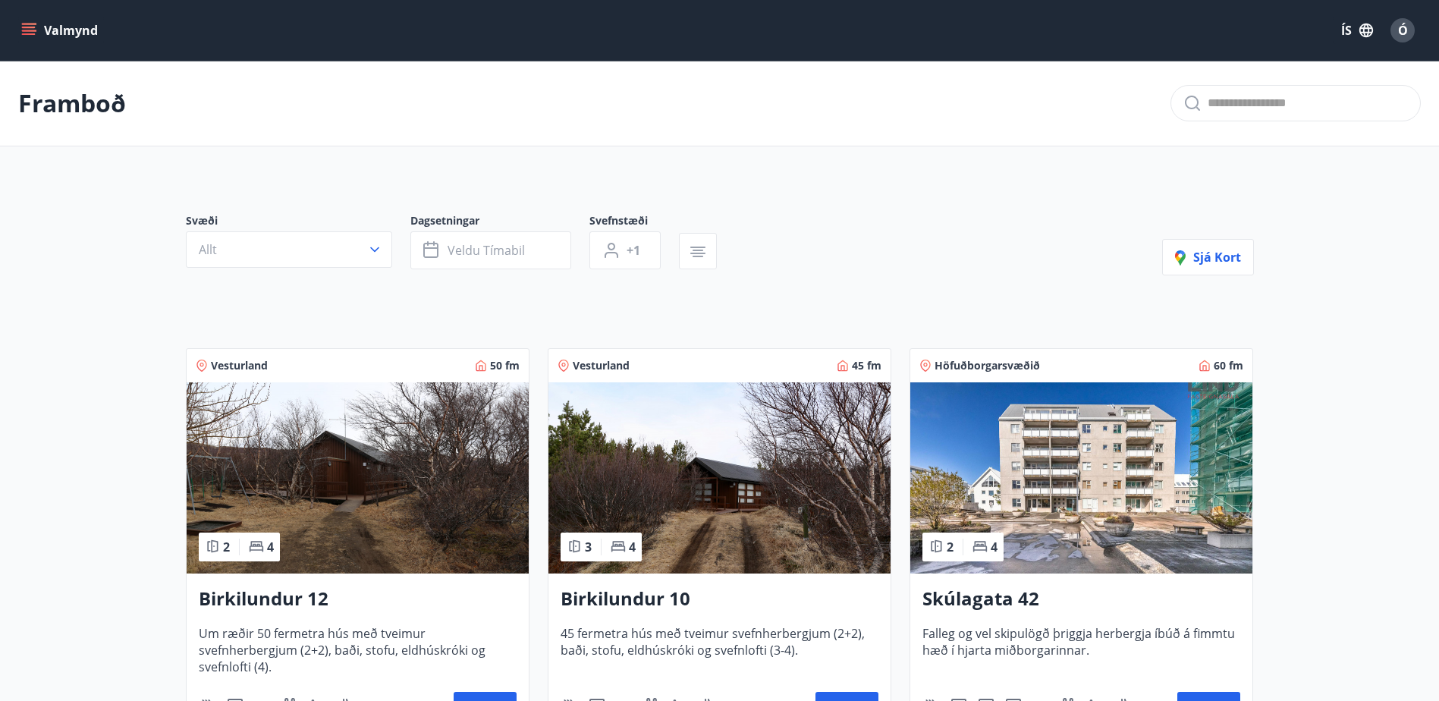
click at [30, 39] on button "Valmynd" at bounding box center [61, 30] width 86 height 27
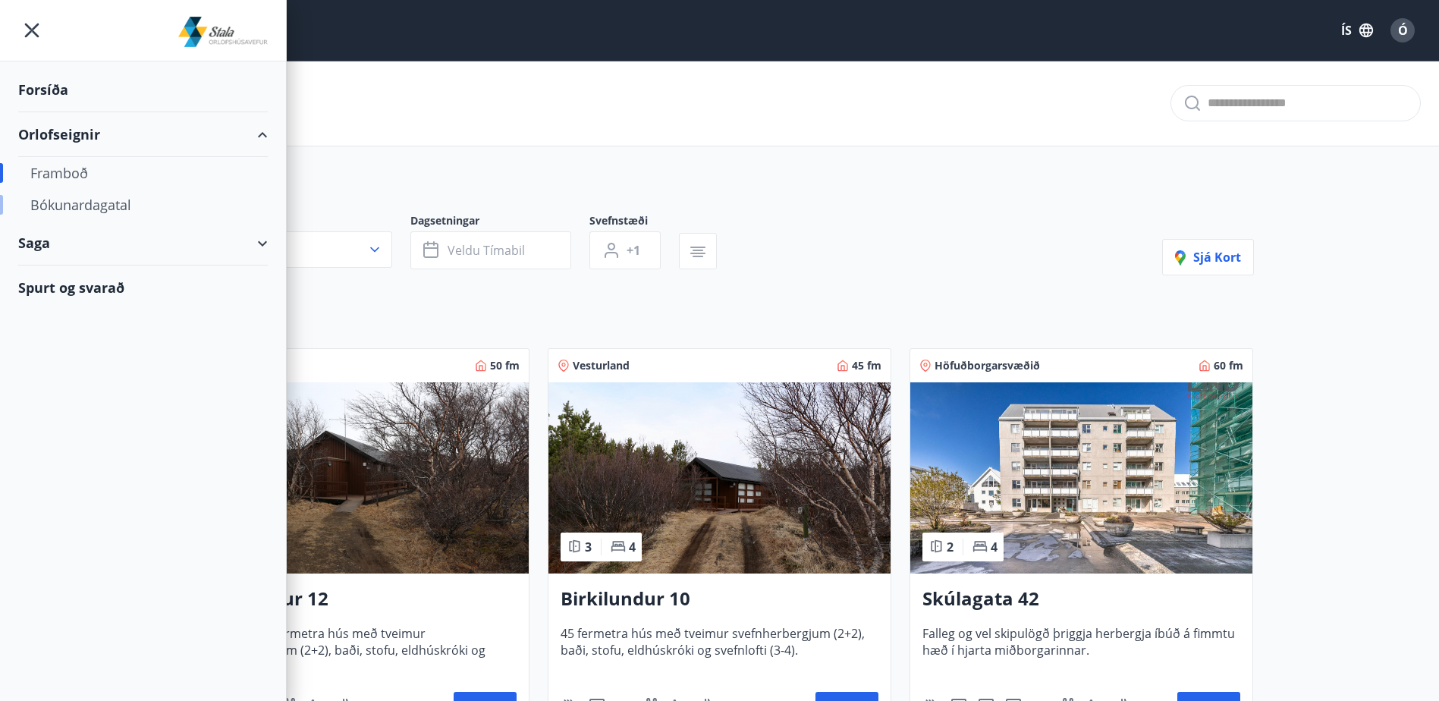
click at [72, 202] on div "Bókunardagatal" at bounding box center [142, 205] width 225 height 32
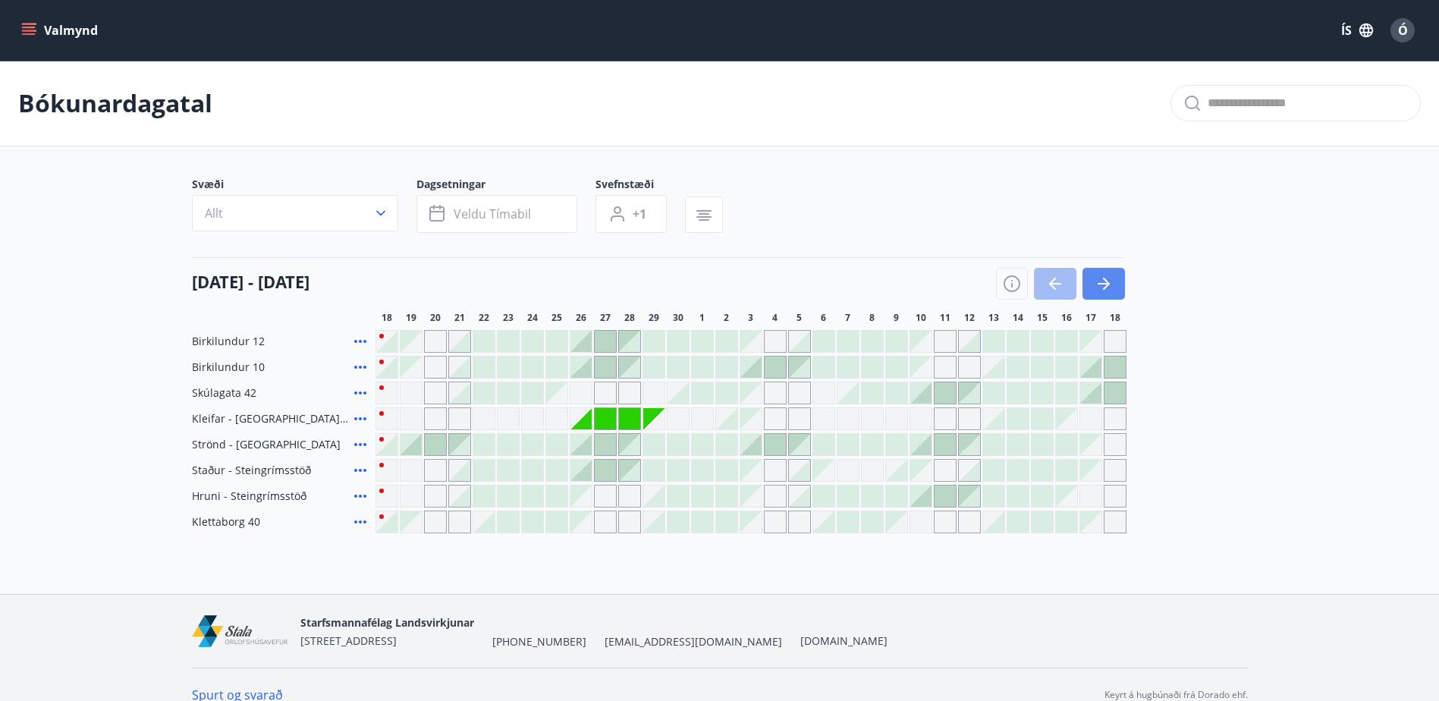
click at [1114, 281] on button "button" at bounding box center [1103, 284] width 42 height 32
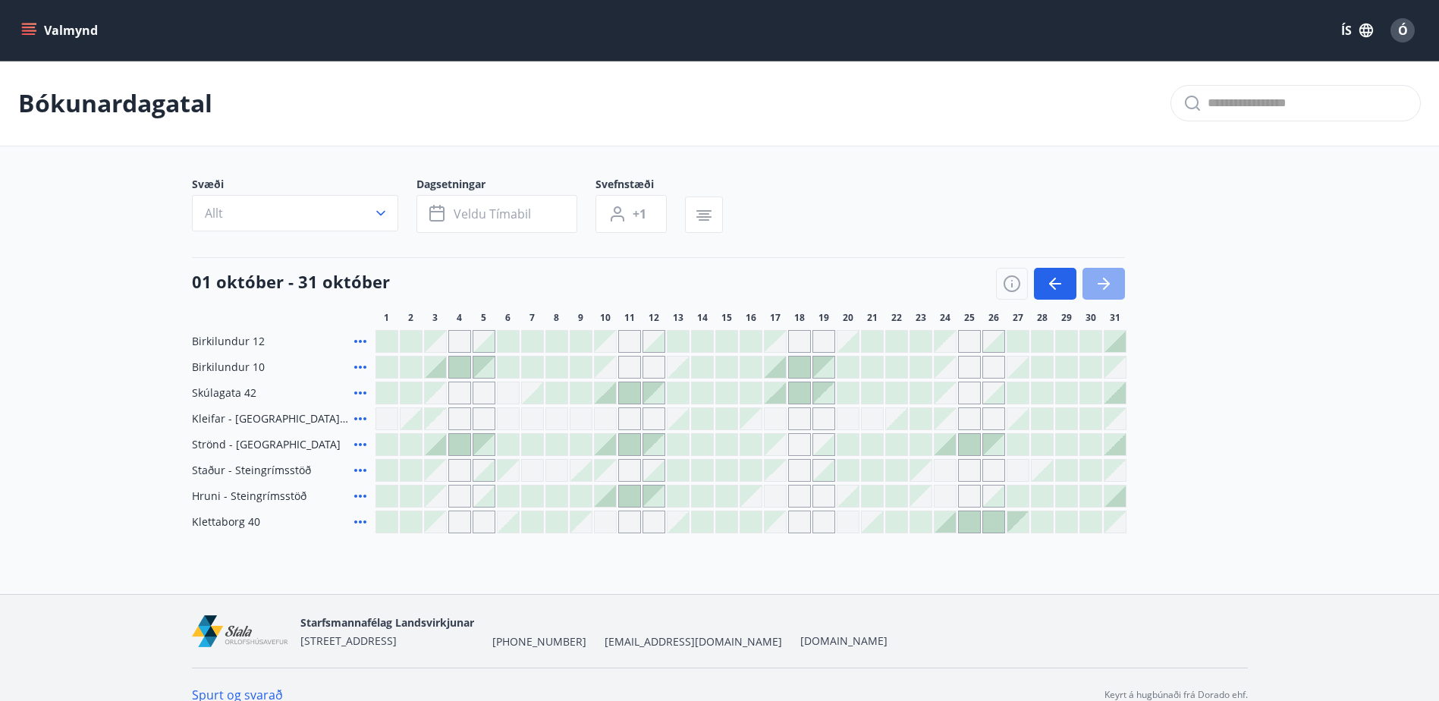
click at [1114, 289] on button "button" at bounding box center [1103, 284] width 42 height 32
